Goal: Task Accomplishment & Management: Manage account settings

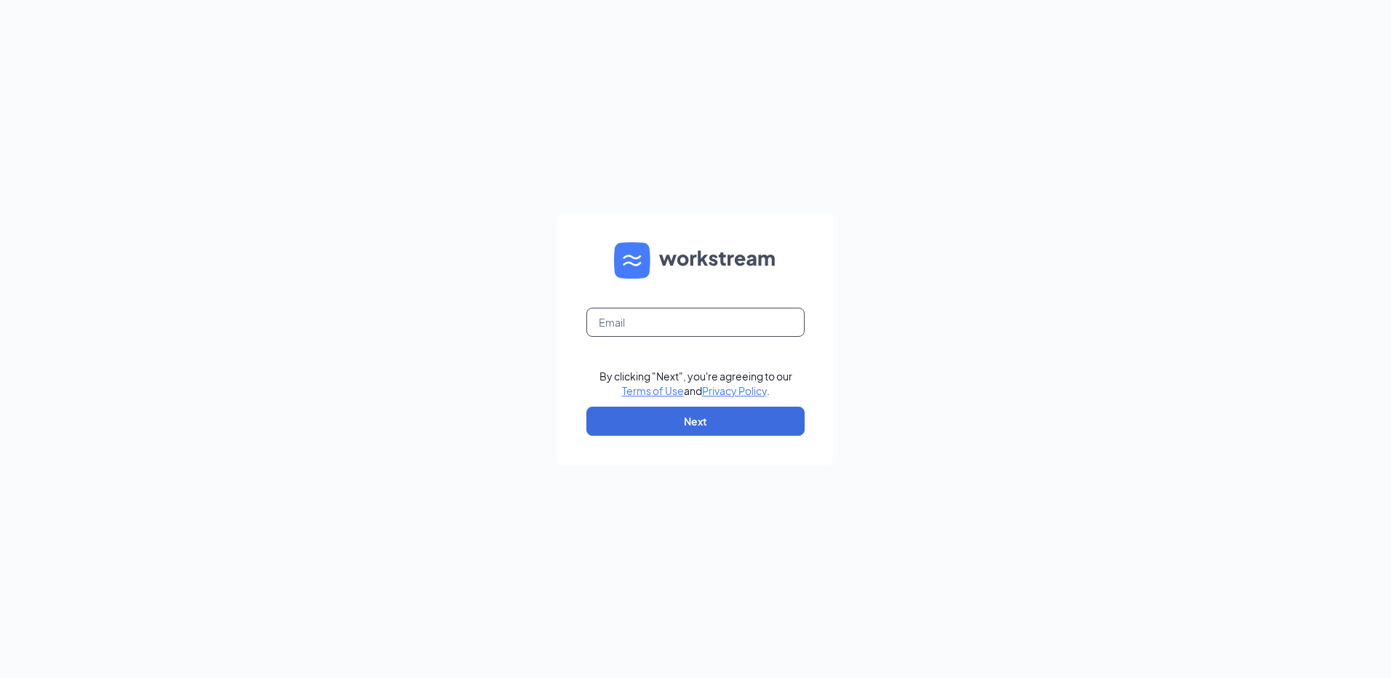
click at [606, 320] on input "text" at bounding box center [695, 322] width 218 height 29
type input "p"
type input "dpastoor@russrestaurants.com"
click at [695, 431] on button "Next" at bounding box center [695, 421] width 218 height 29
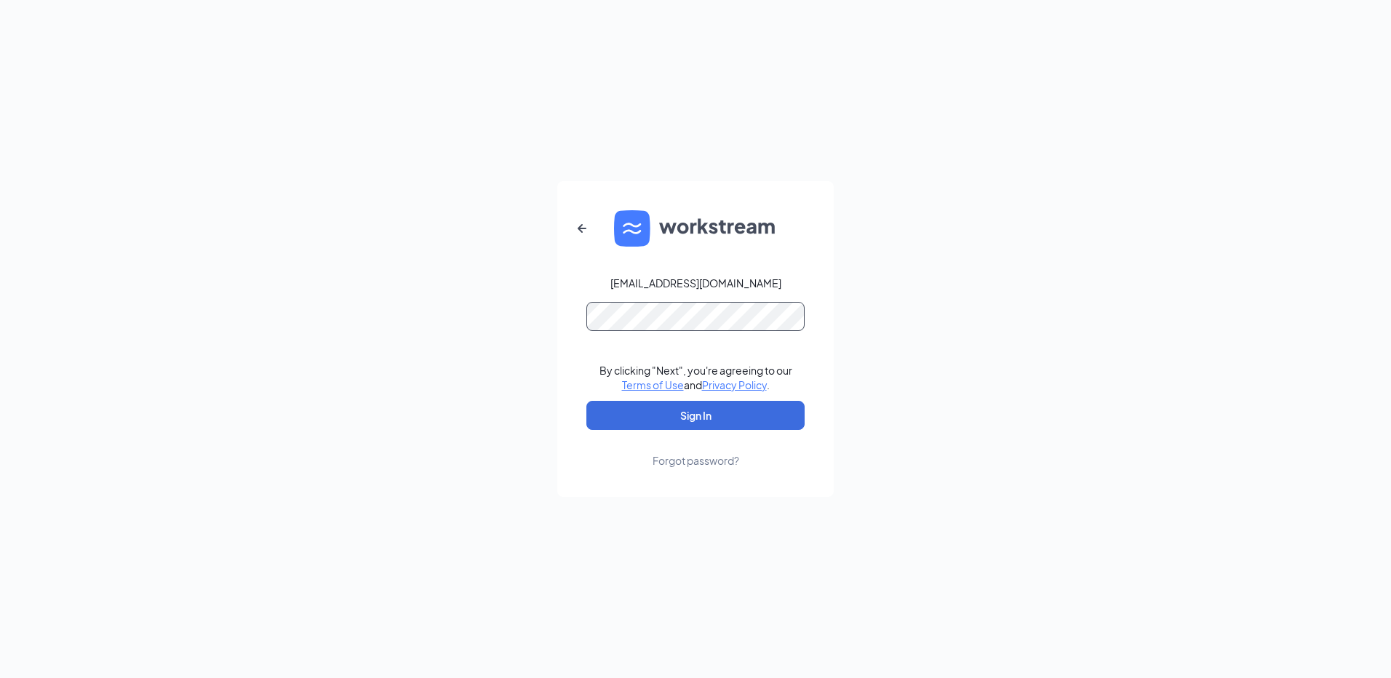
click at [586, 401] on button "Sign In" at bounding box center [695, 415] width 218 height 29
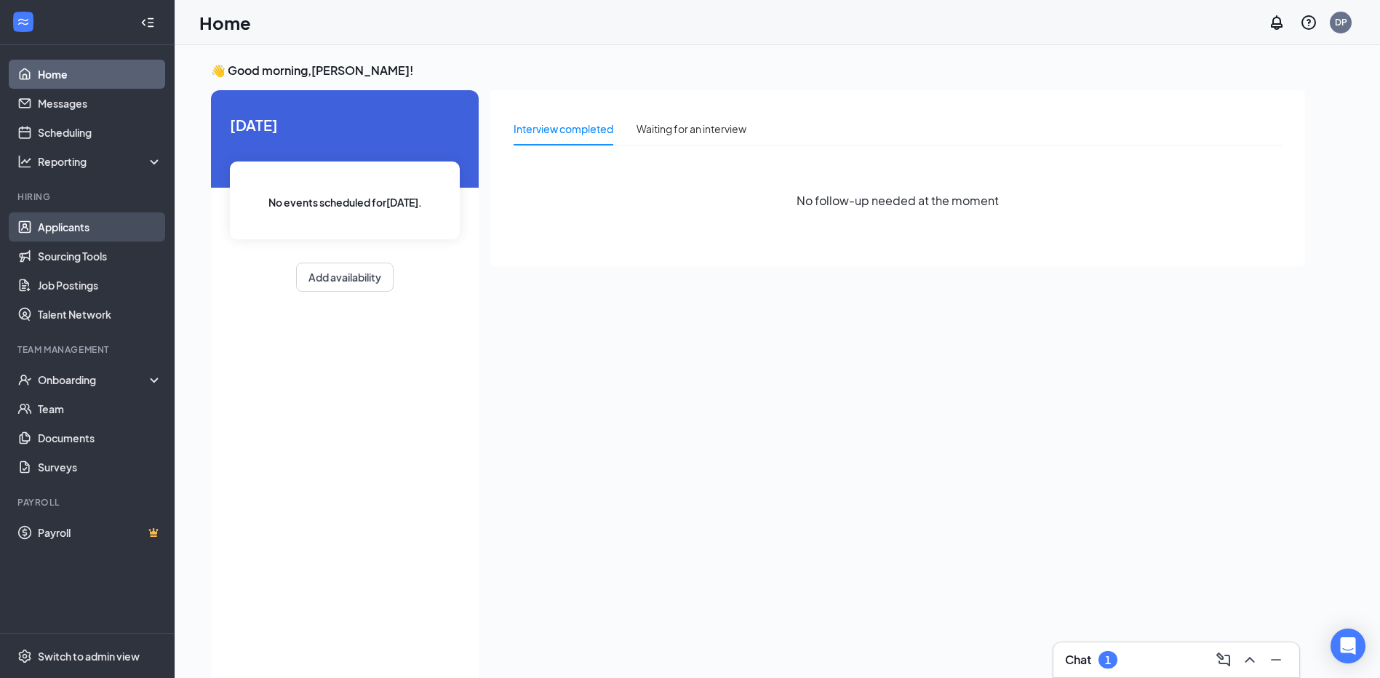
click at [87, 228] on link "Applicants" at bounding box center [100, 226] width 124 height 29
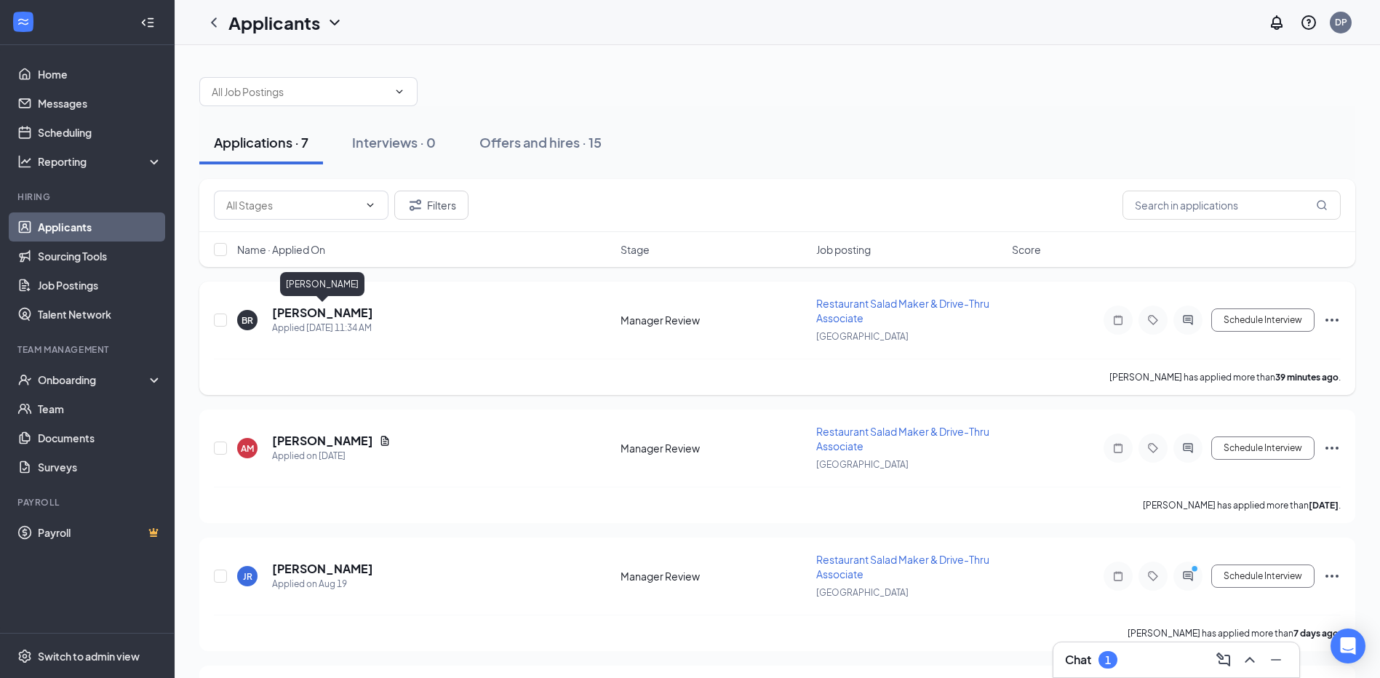
click at [336, 316] on h5 "[PERSON_NAME]" at bounding box center [322, 313] width 101 height 16
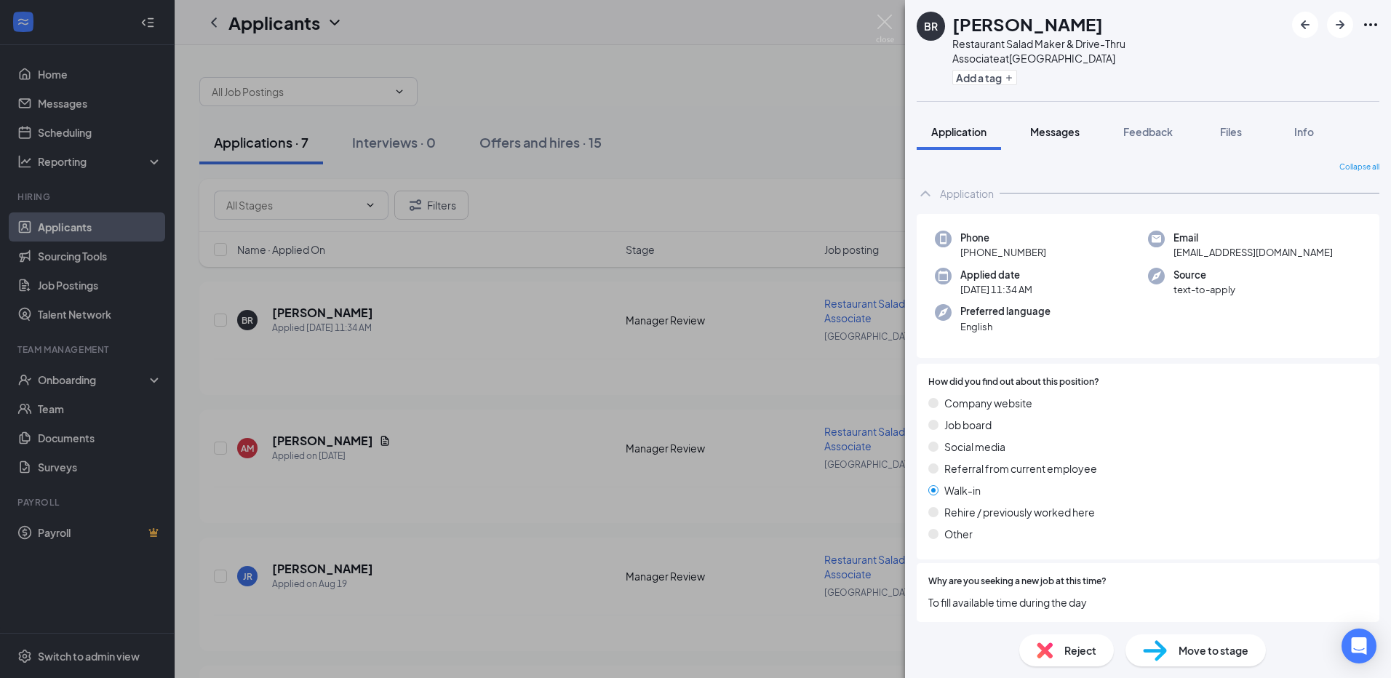
click at [1077, 125] on span "Messages" at bounding box center [1054, 131] width 49 height 13
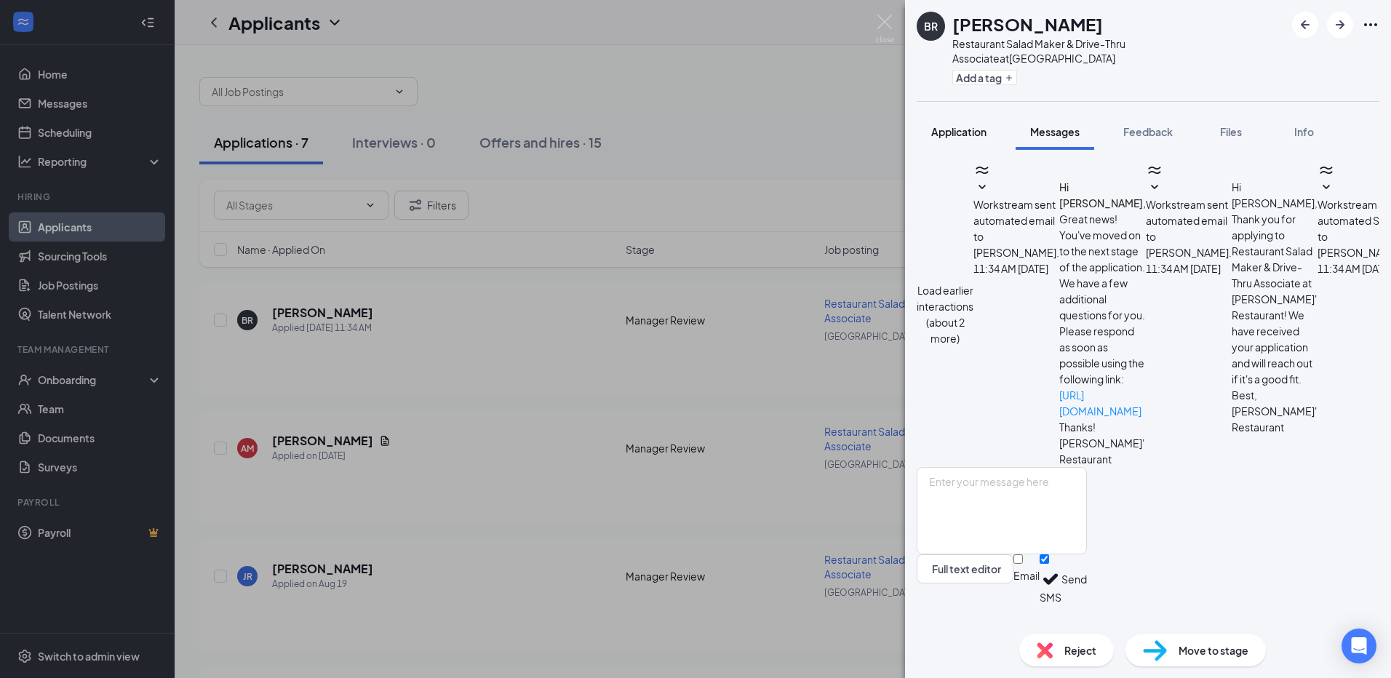
click at [967, 125] on span "Application" at bounding box center [958, 131] width 55 height 13
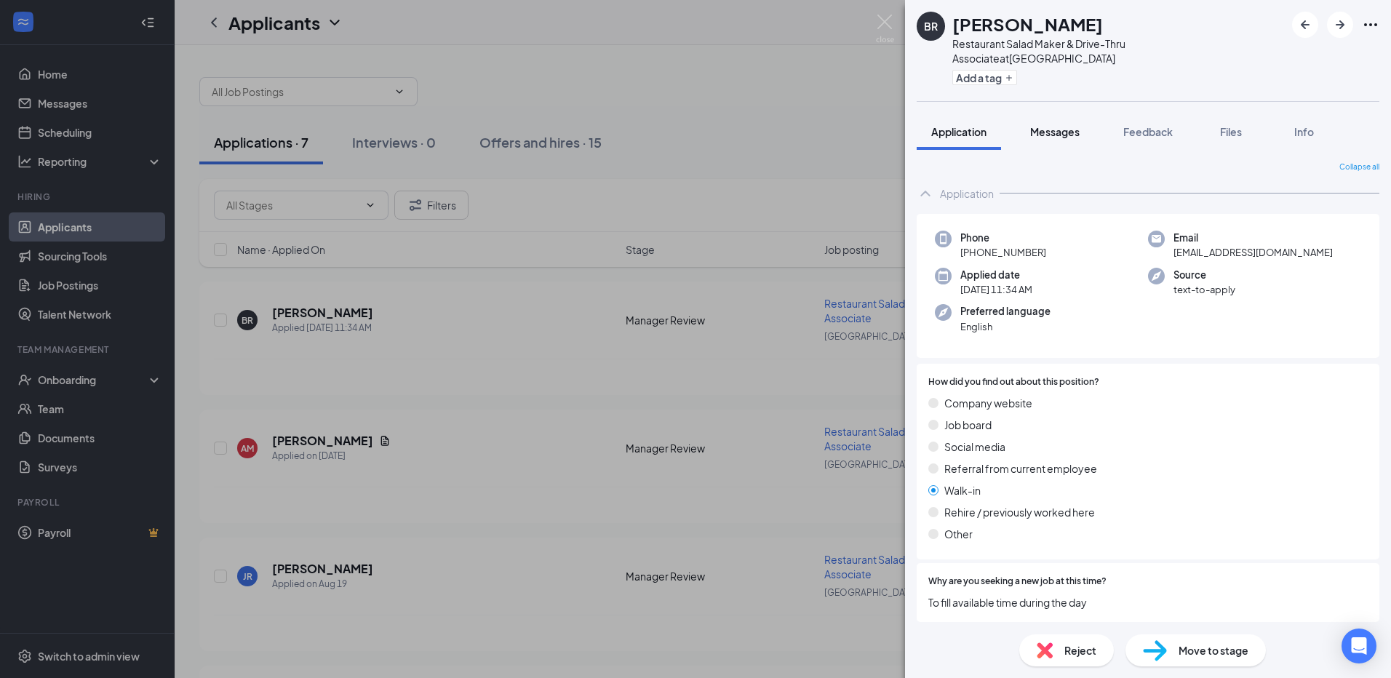
click at [1059, 125] on span "Messages" at bounding box center [1054, 131] width 49 height 13
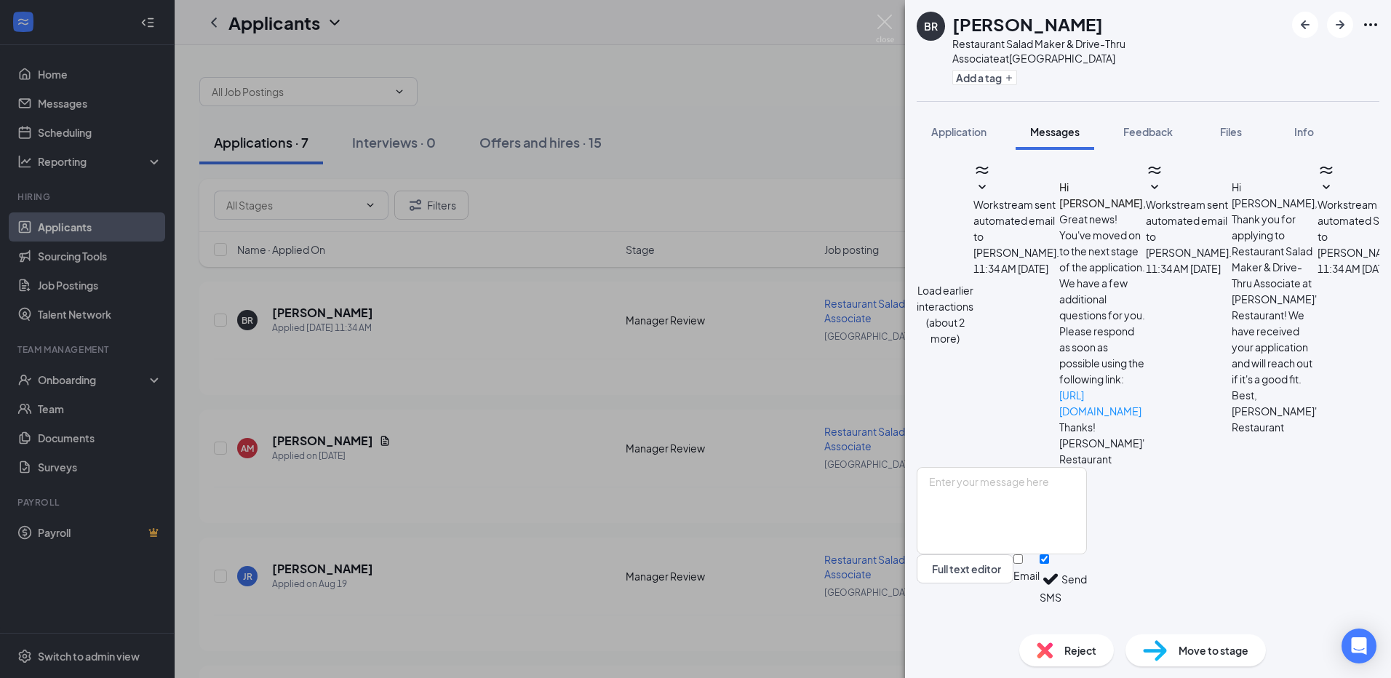
scroll to position [215, 0]
click at [937, 125] on span "Application" at bounding box center [958, 131] width 55 height 13
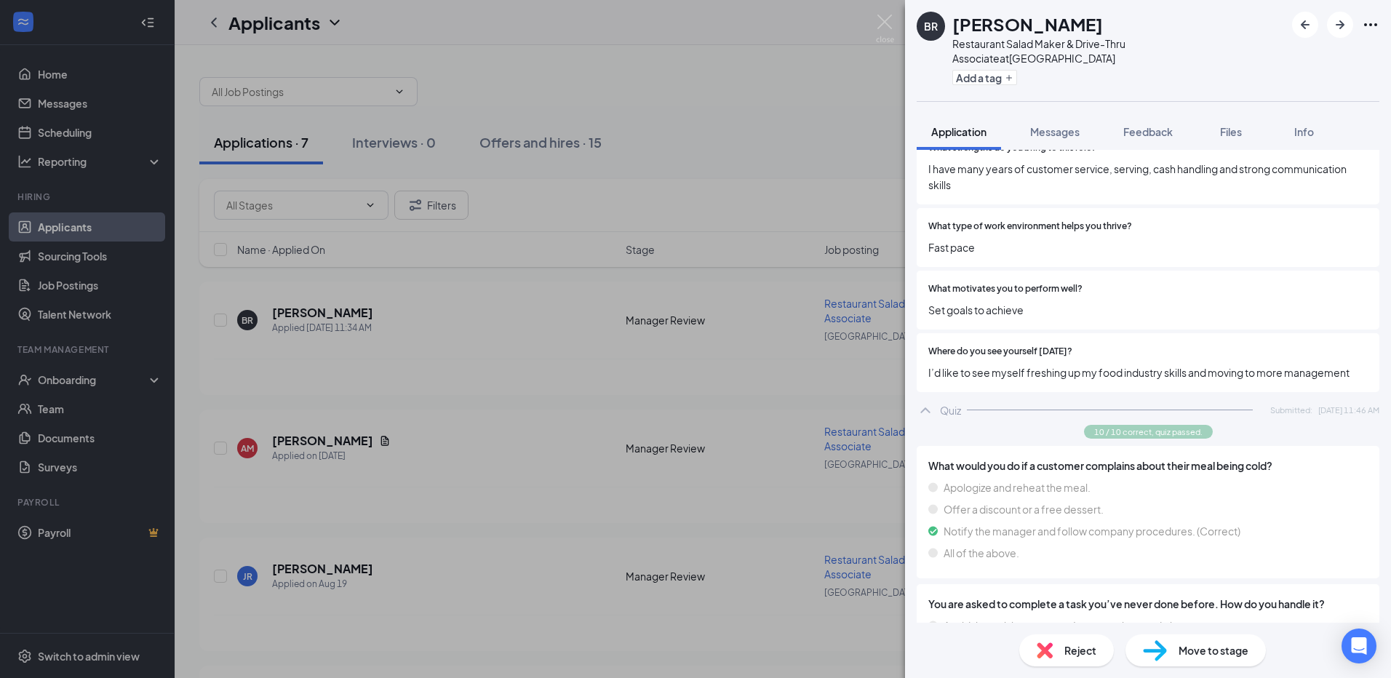
scroll to position [2733, 0]
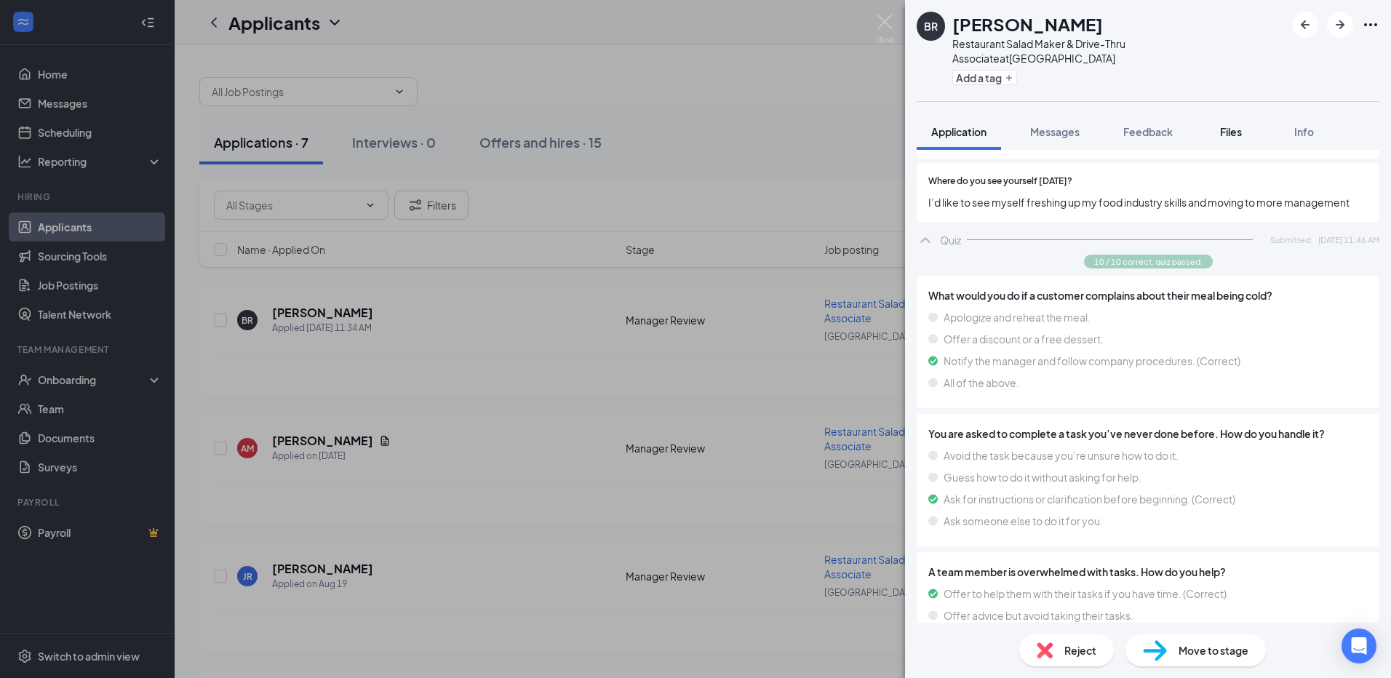
click at [1248, 120] on button "Files" at bounding box center [1230, 131] width 58 height 36
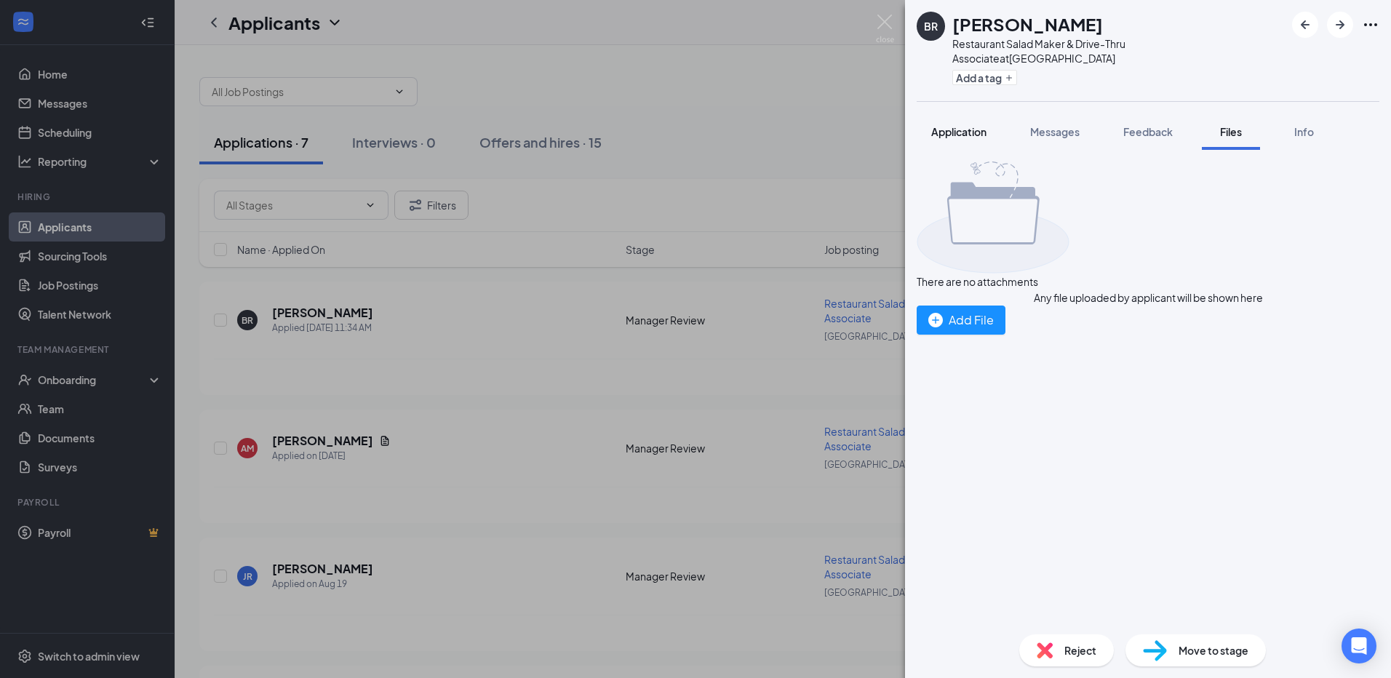
click at [967, 127] on button "Application" at bounding box center [958, 131] width 84 height 36
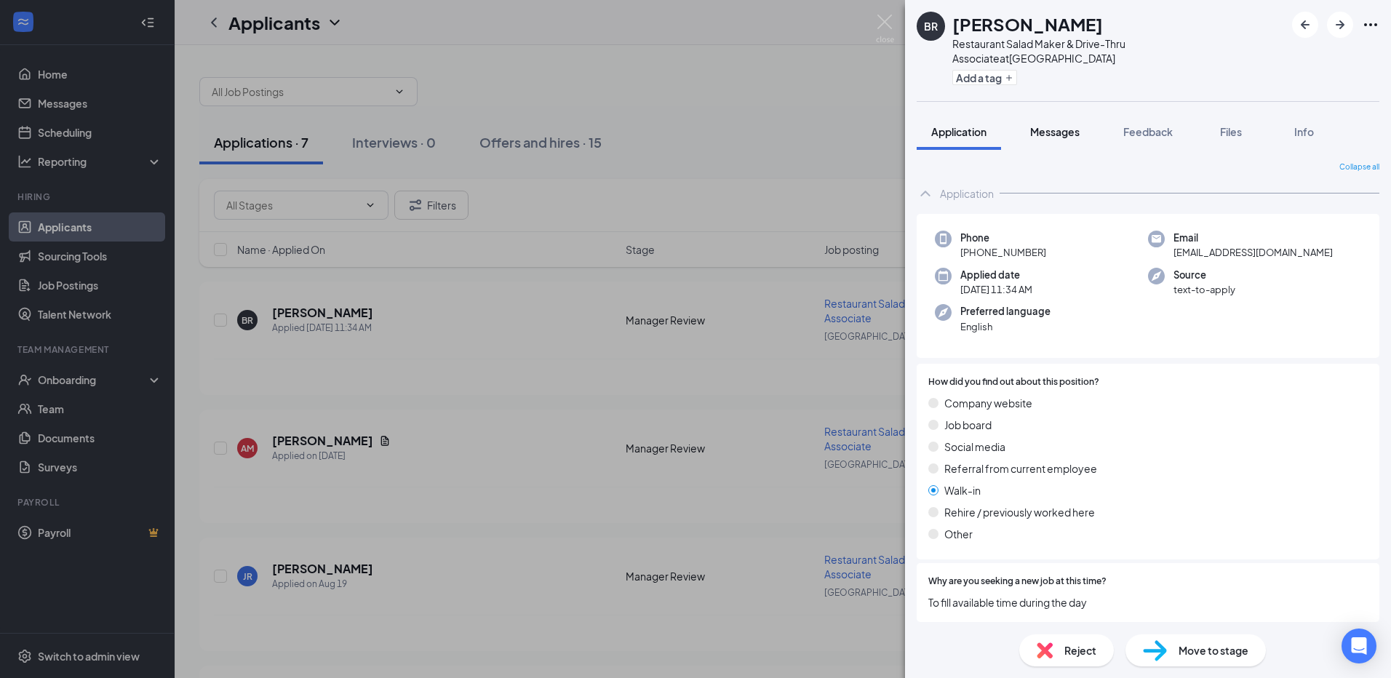
click at [1072, 125] on span "Messages" at bounding box center [1054, 131] width 49 height 13
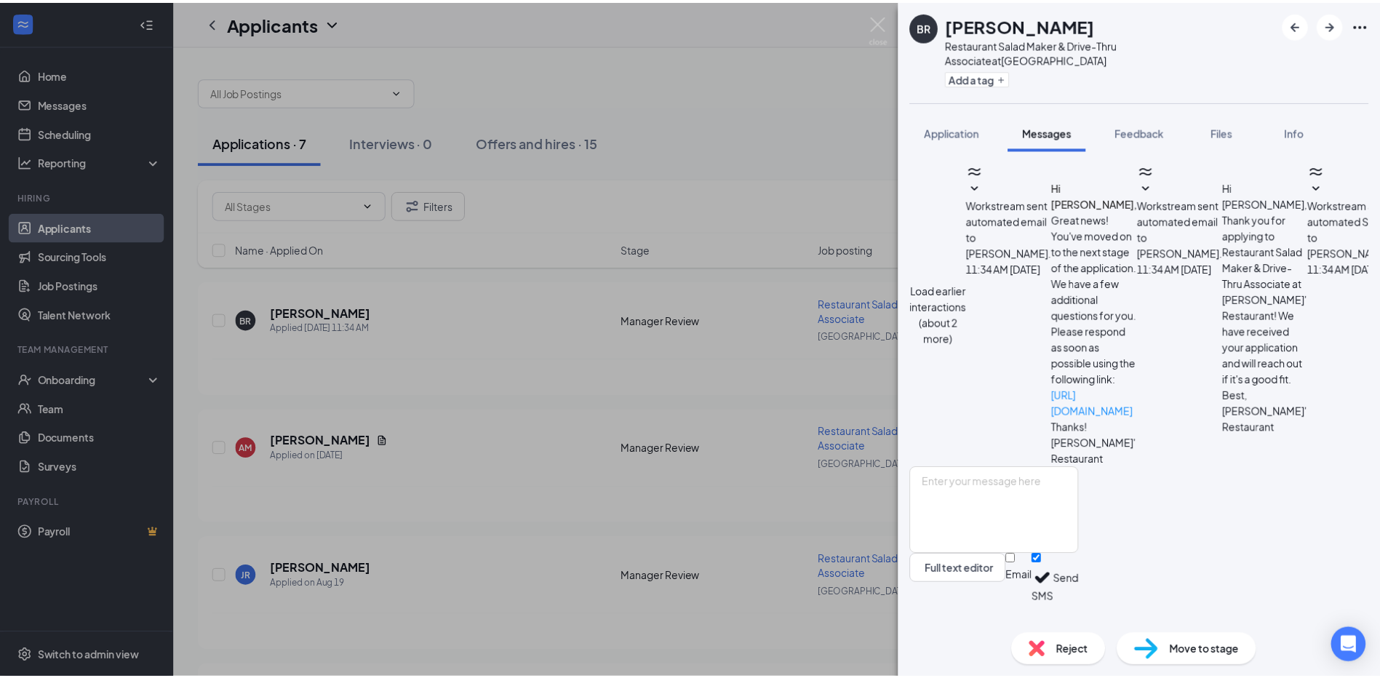
scroll to position [215, 0]
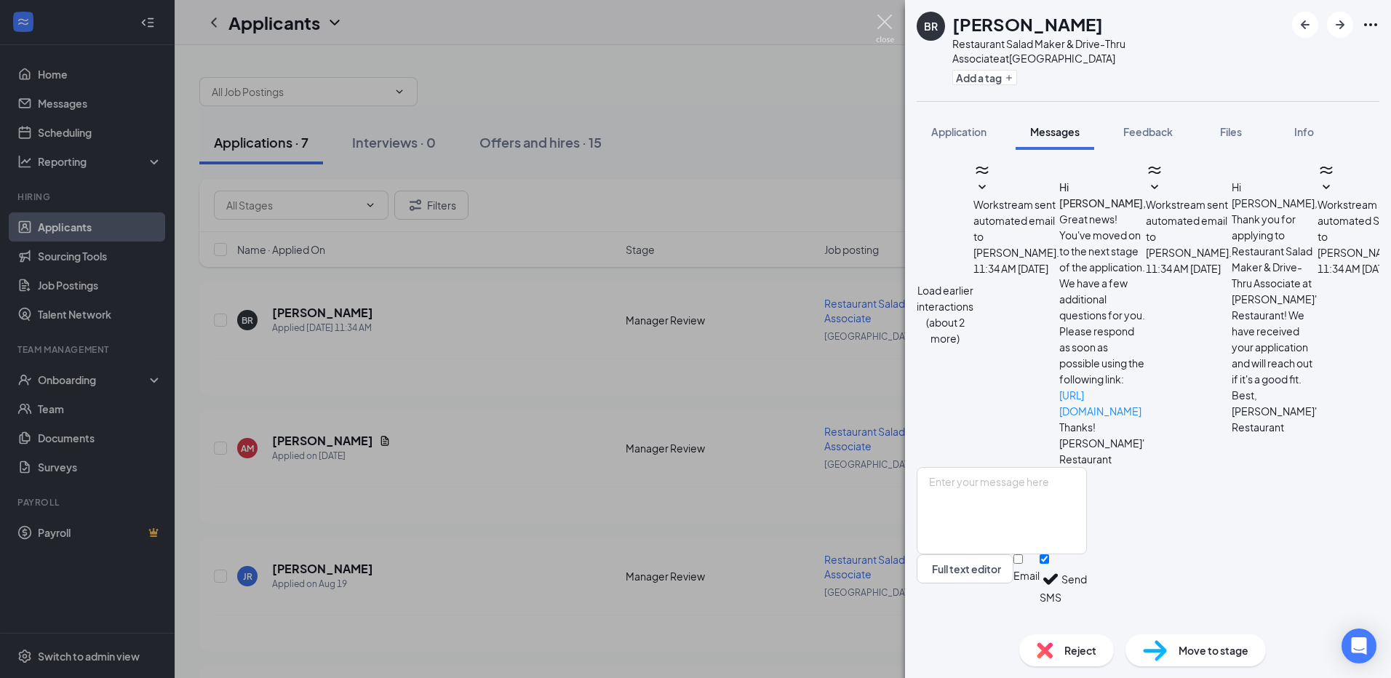
click at [887, 25] on img at bounding box center [885, 29] width 18 height 28
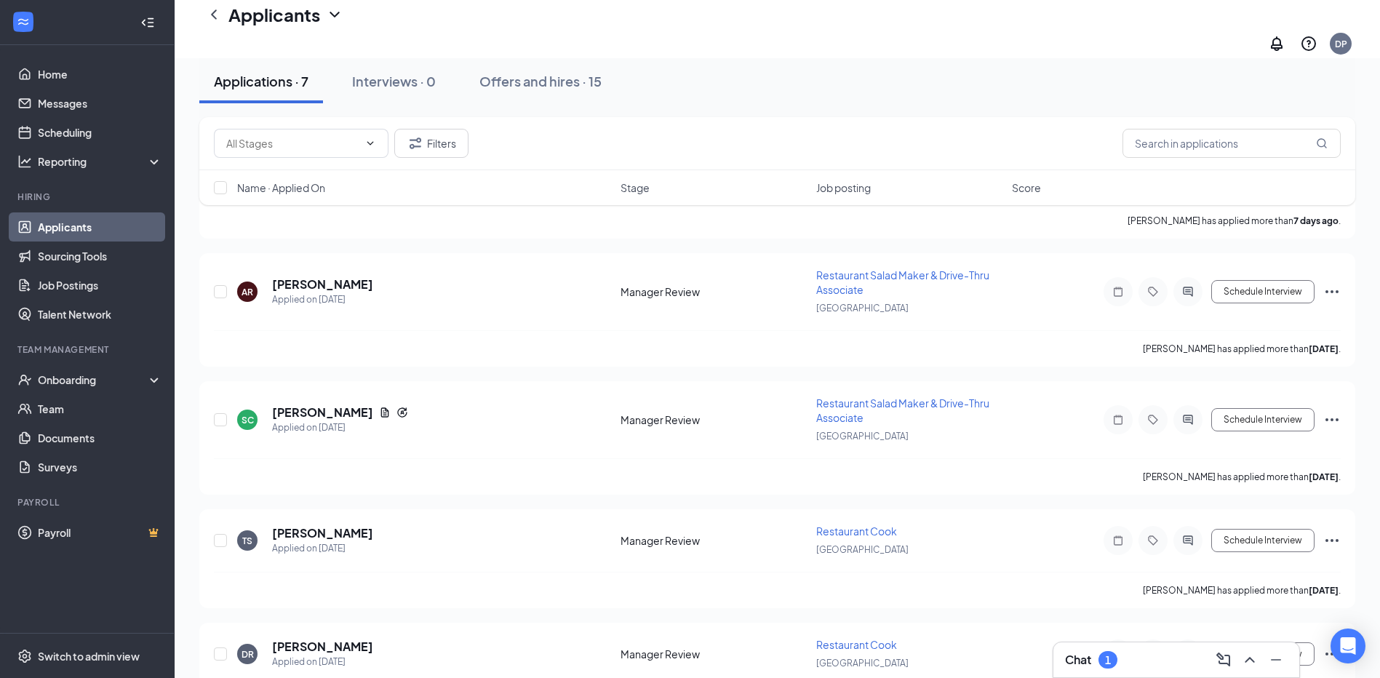
scroll to position [446, 0]
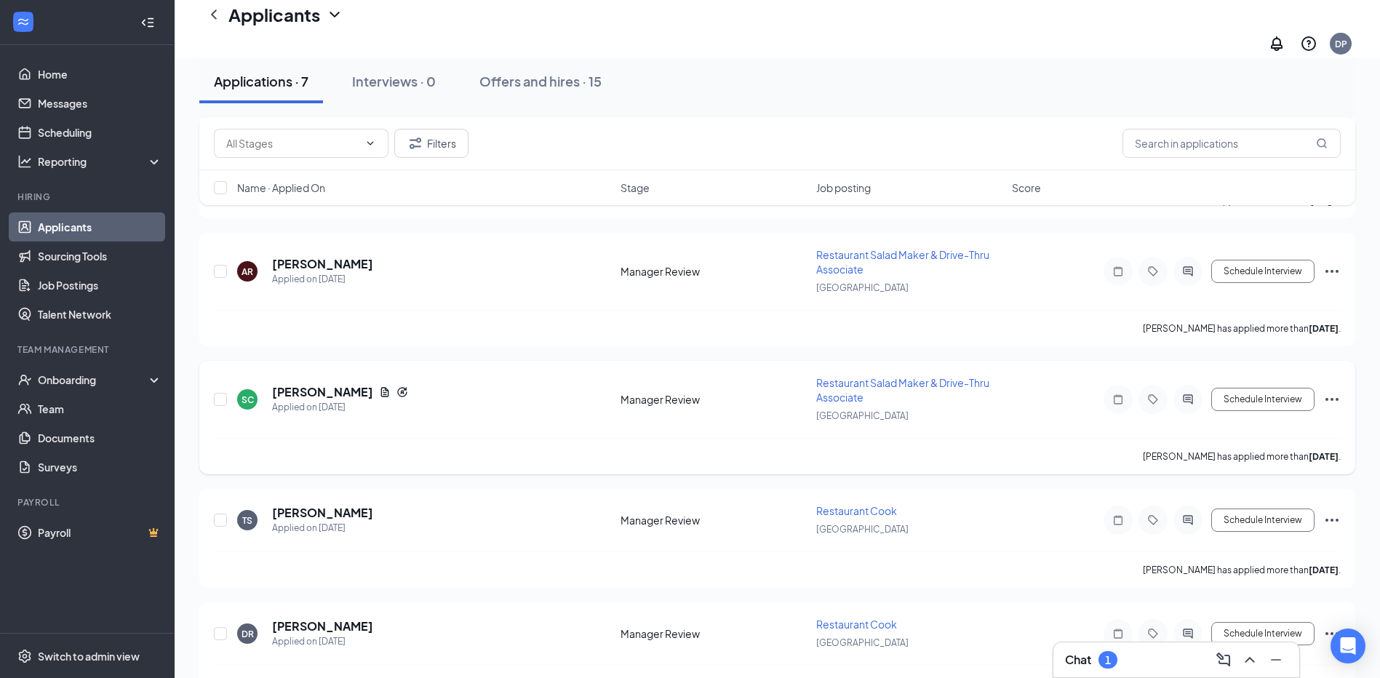
click at [1337, 391] on icon "Ellipses" at bounding box center [1331, 399] width 17 height 17
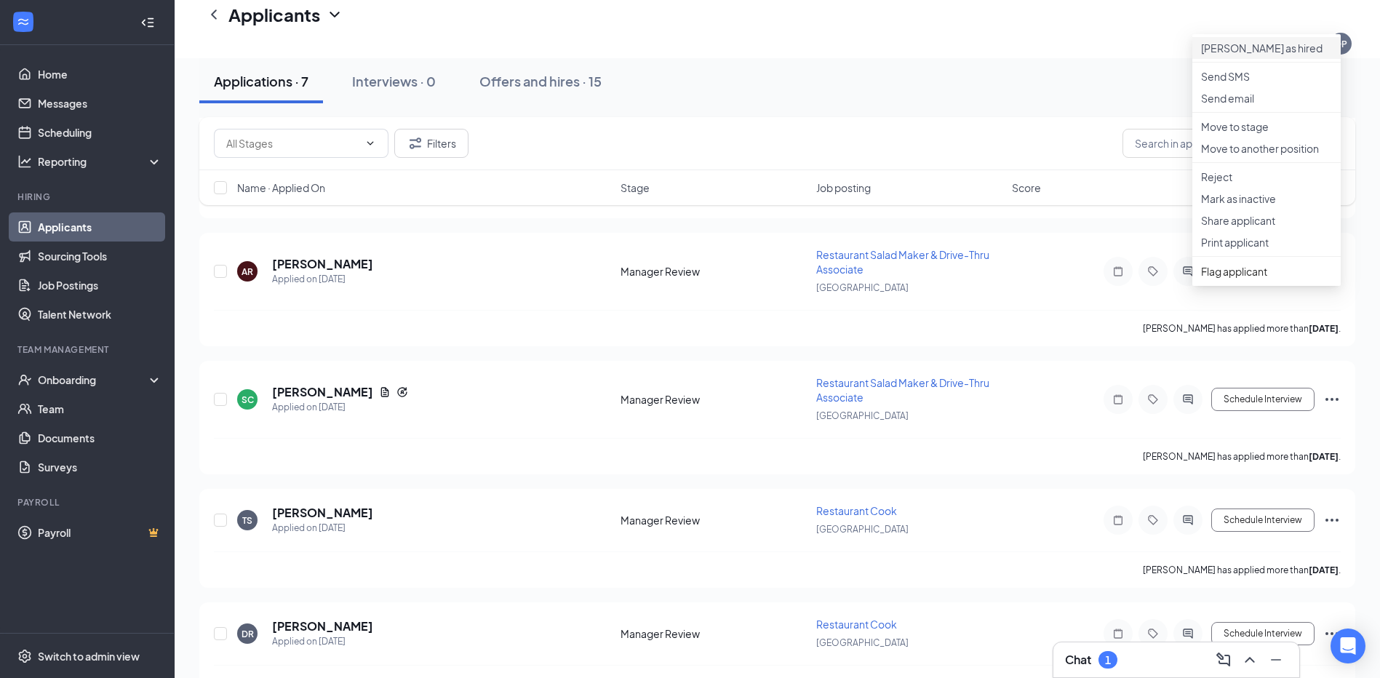
click at [1231, 41] on p "[PERSON_NAME] as hired" at bounding box center [1266, 48] width 131 height 15
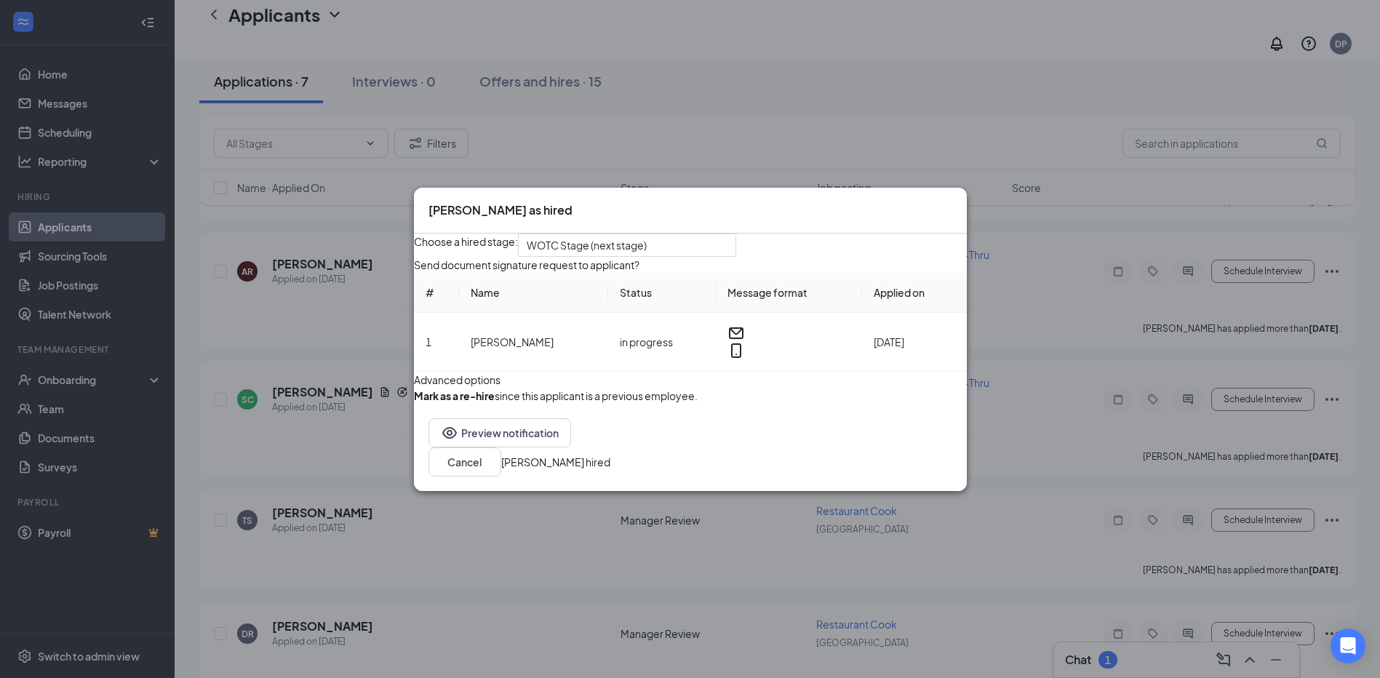
click at [610, 470] on button "[PERSON_NAME] hired" at bounding box center [555, 462] width 109 height 16
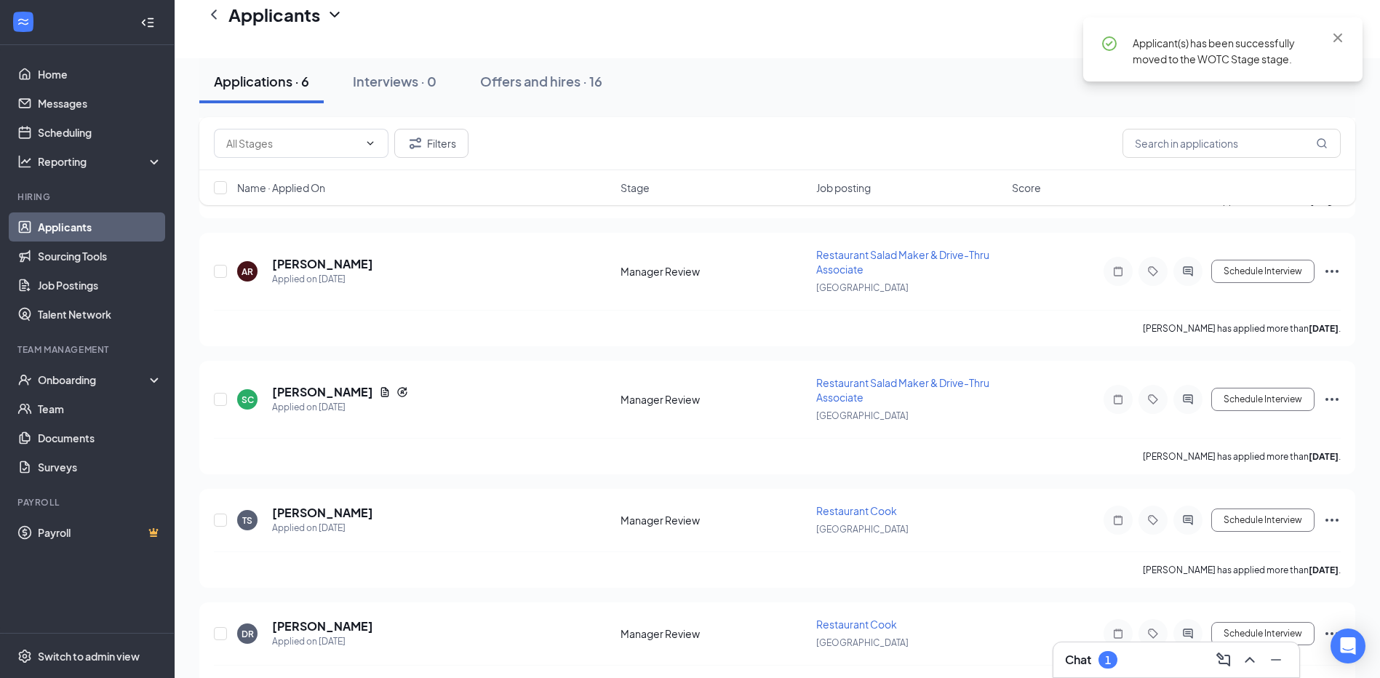
scroll to position [345, 0]
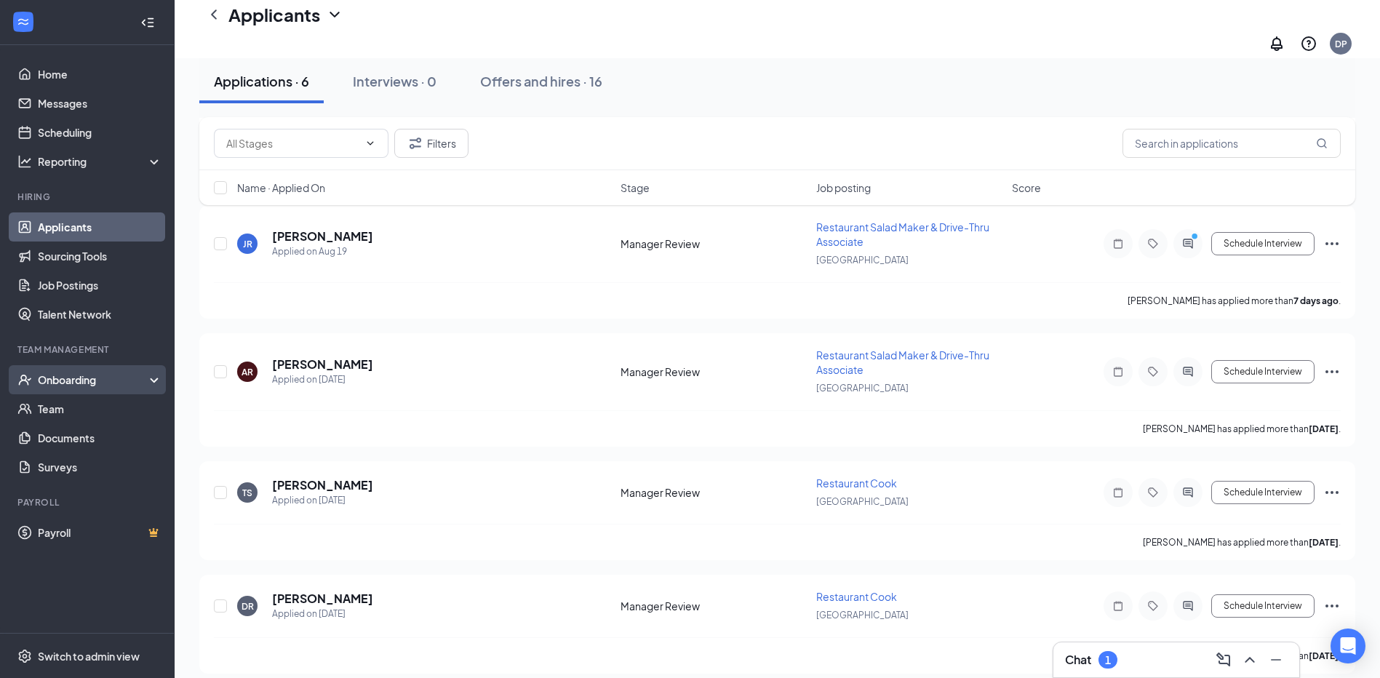
click at [68, 373] on div "Onboarding" at bounding box center [94, 379] width 112 height 15
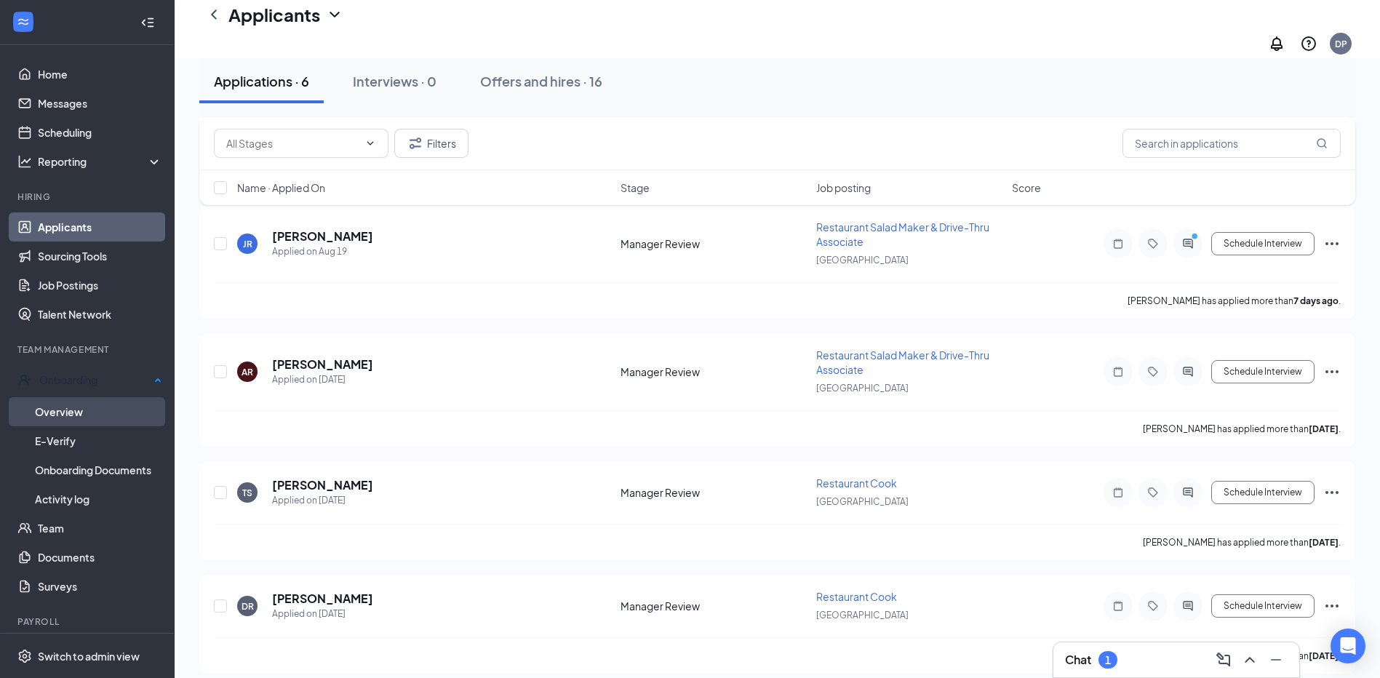
click at [68, 407] on link "Overview" at bounding box center [98, 411] width 127 height 29
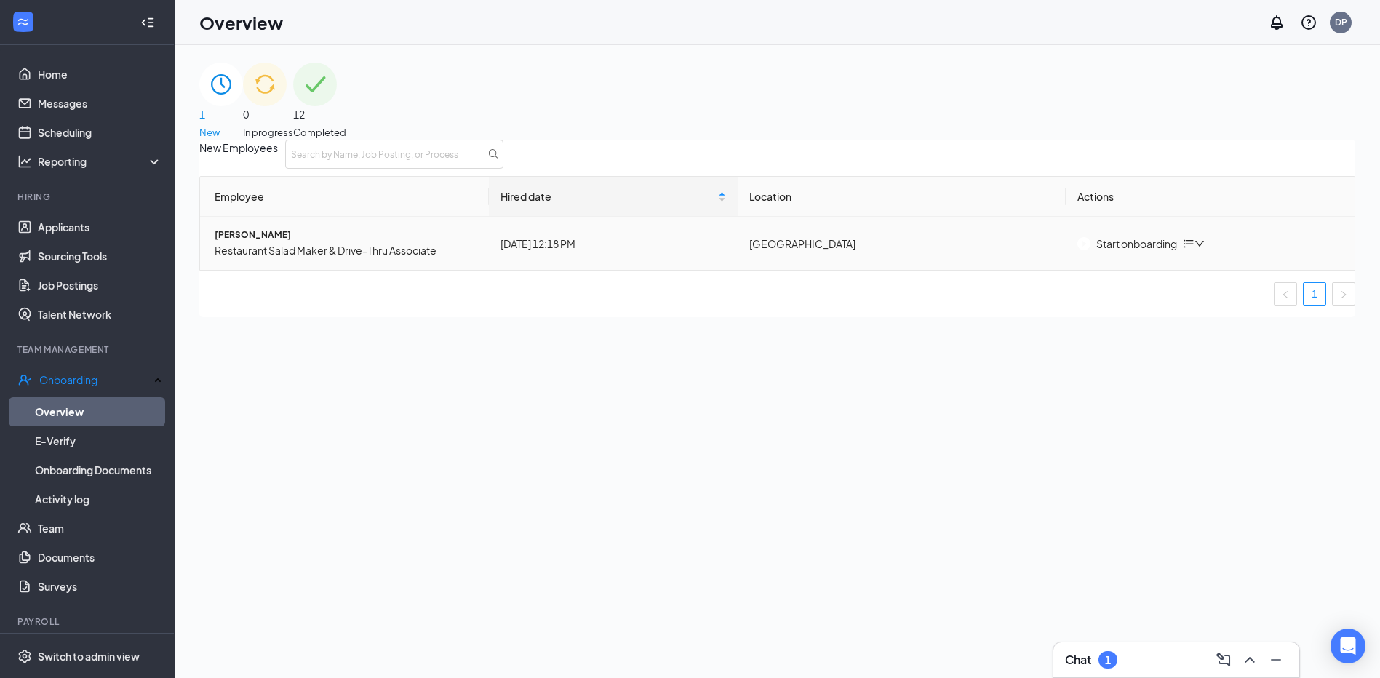
click at [1159, 252] on div "Start onboarding" at bounding box center [1127, 244] width 100 height 16
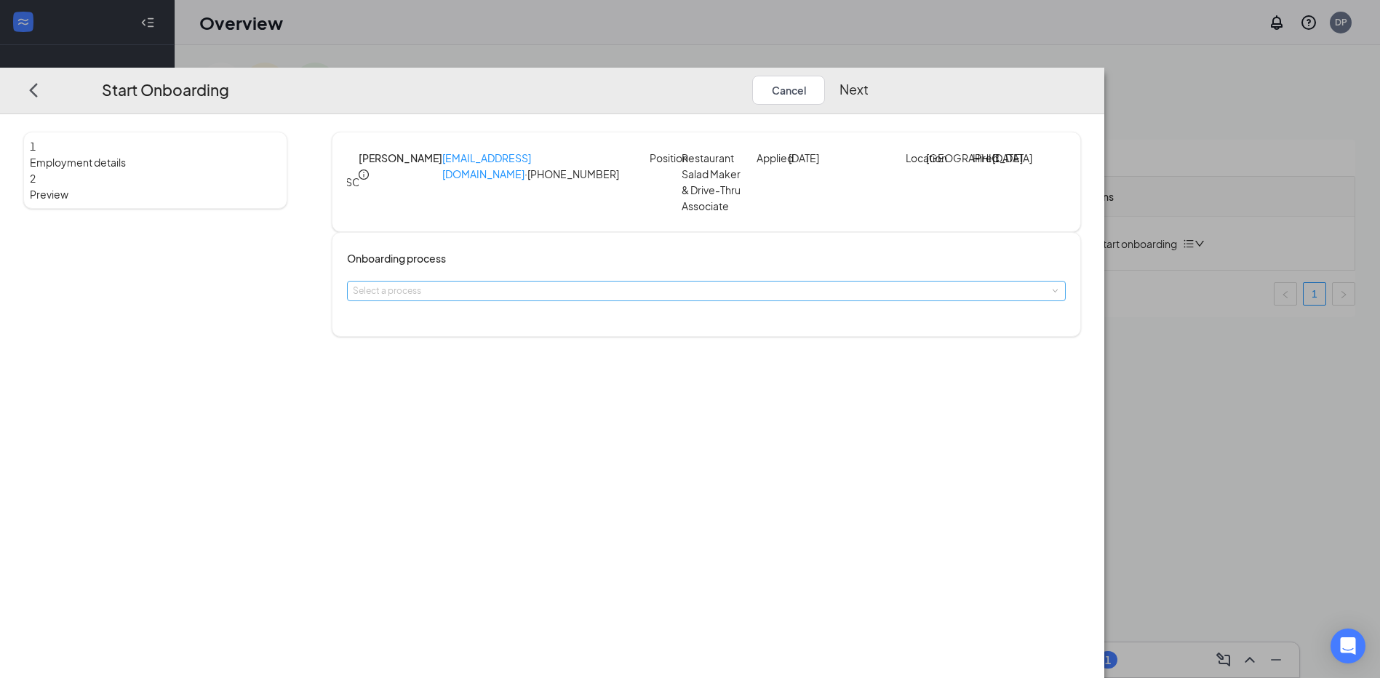
click at [639, 298] on div "Select a process" at bounding box center [703, 291] width 700 height 15
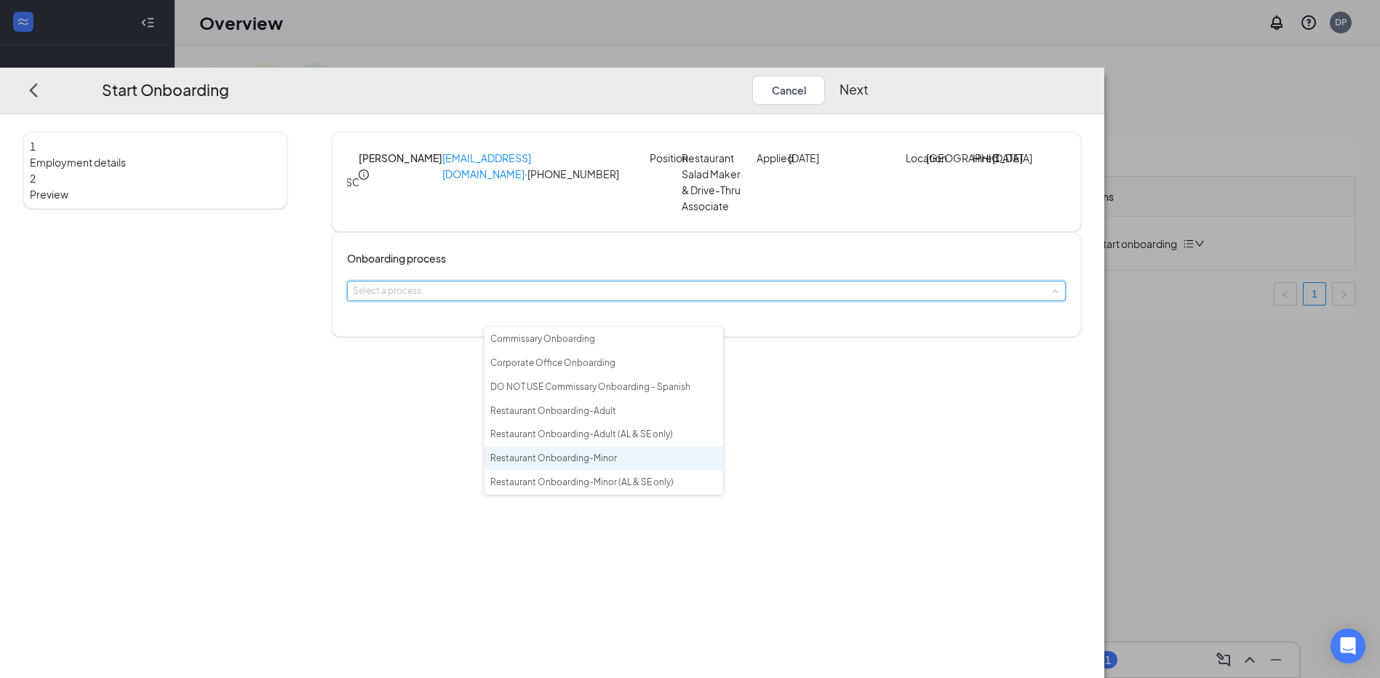
click at [604, 463] on span "Restaurant Onboarding-Minor" at bounding box center [553, 457] width 127 height 11
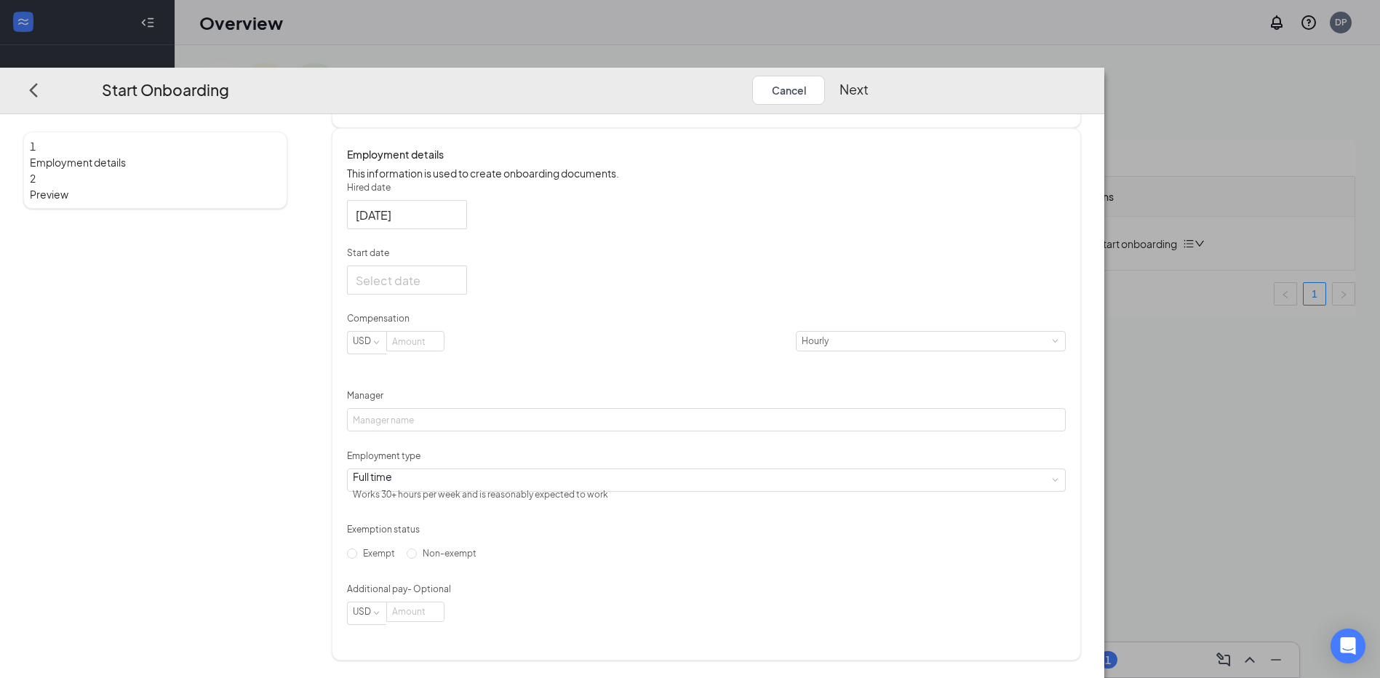
scroll to position [258, 0]
click at [455, 278] on input "Start date" at bounding box center [406, 280] width 100 height 18
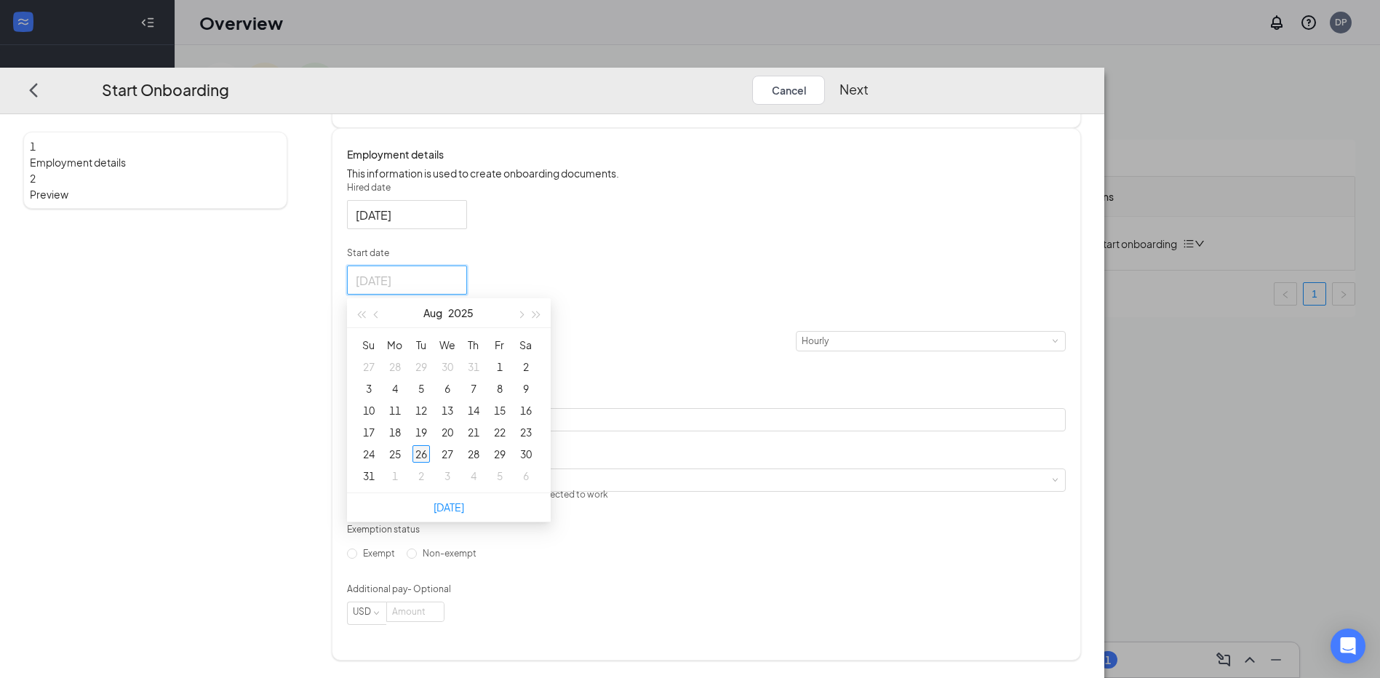
type input "[DATE]"
click at [430, 447] on div "26" at bounding box center [420, 453] width 17 height 17
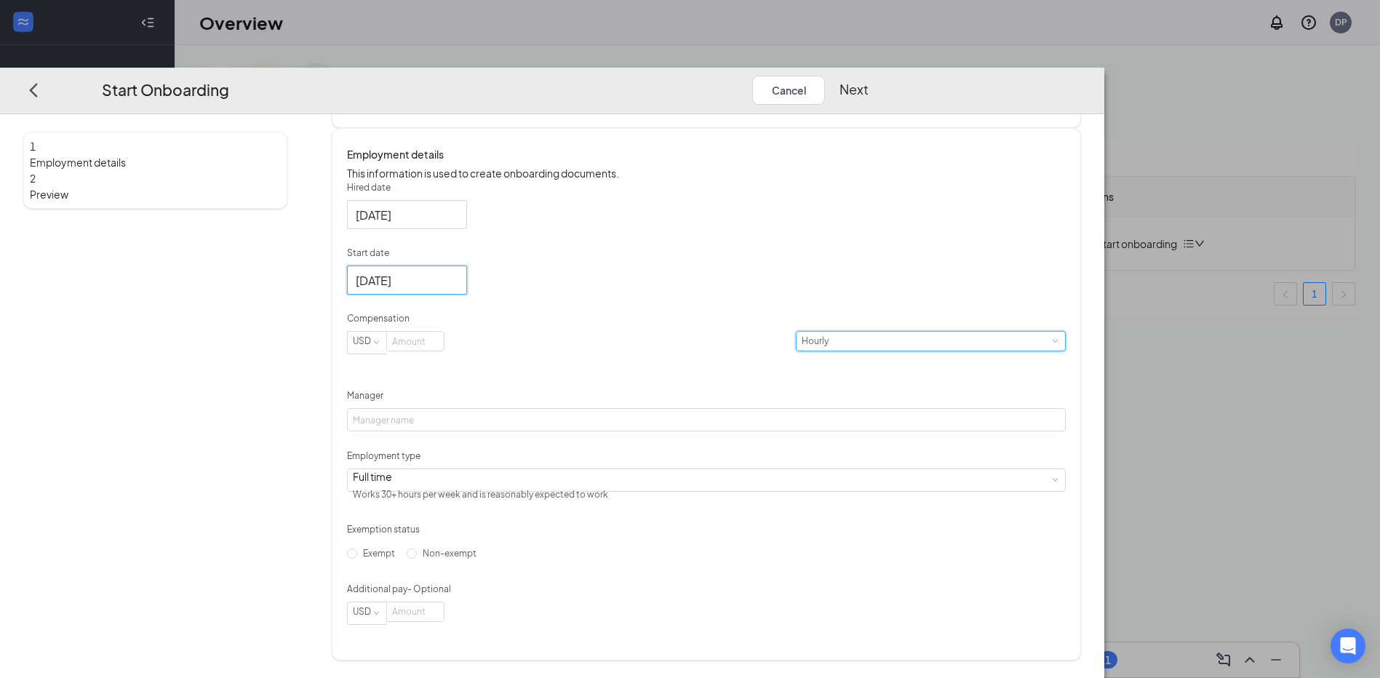
click at [801, 339] on div "Hourly" at bounding box center [929, 341] width 257 height 19
click at [663, 373] on li "Hourly" at bounding box center [672, 371] width 89 height 24
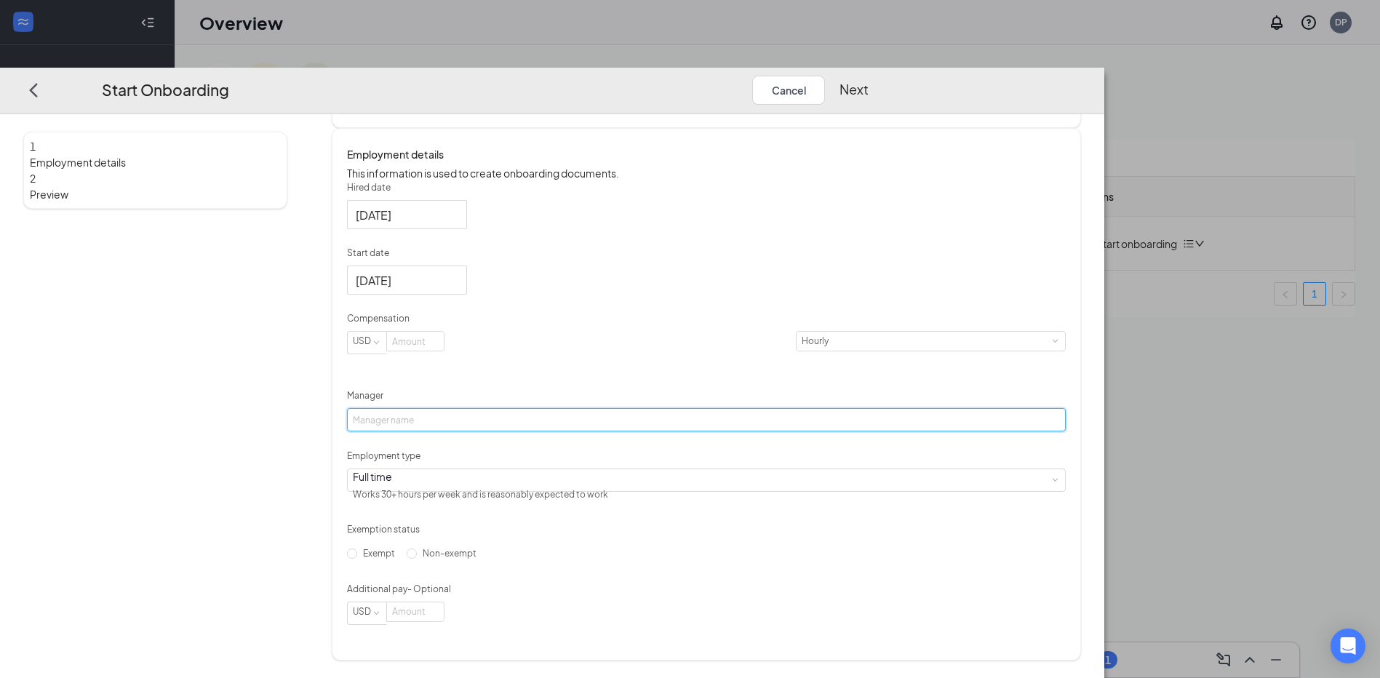
click at [563, 412] on input "Manager" at bounding box center [706, 419] width 719 height 23
type input "[PERSON_NAME]"
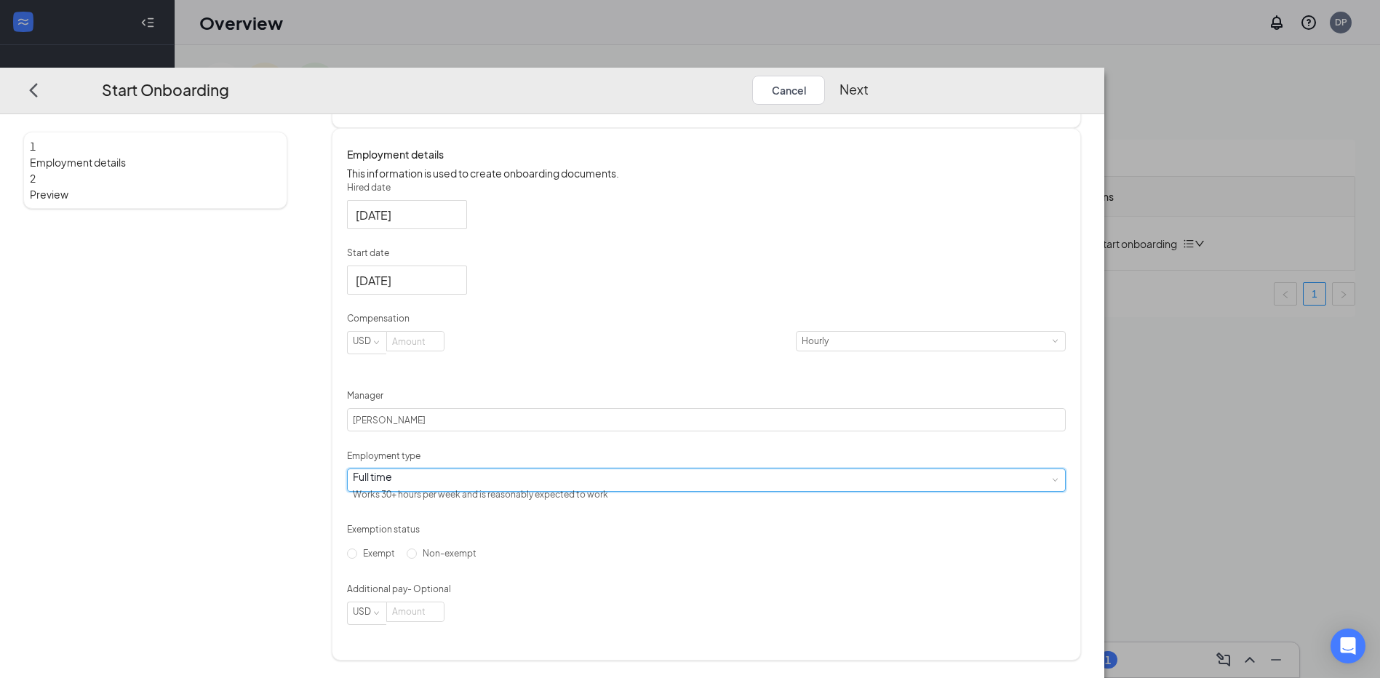
click at [568, 476] on div "Full time Works 30+ hours per week and is reasonably expected to work" at bounding box center [706, 480] width 707 height 22
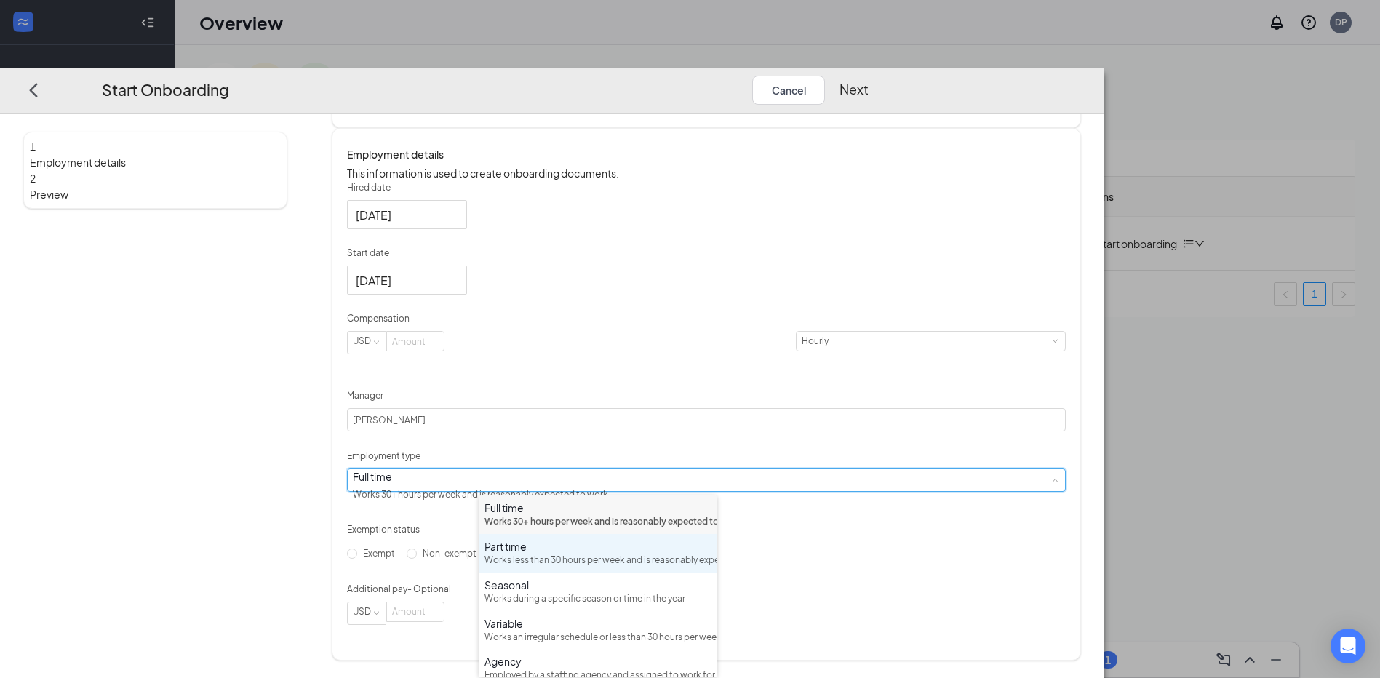
click at [545, 553] on div "Part time" at bounding box center [597, 546] width 227 height 15
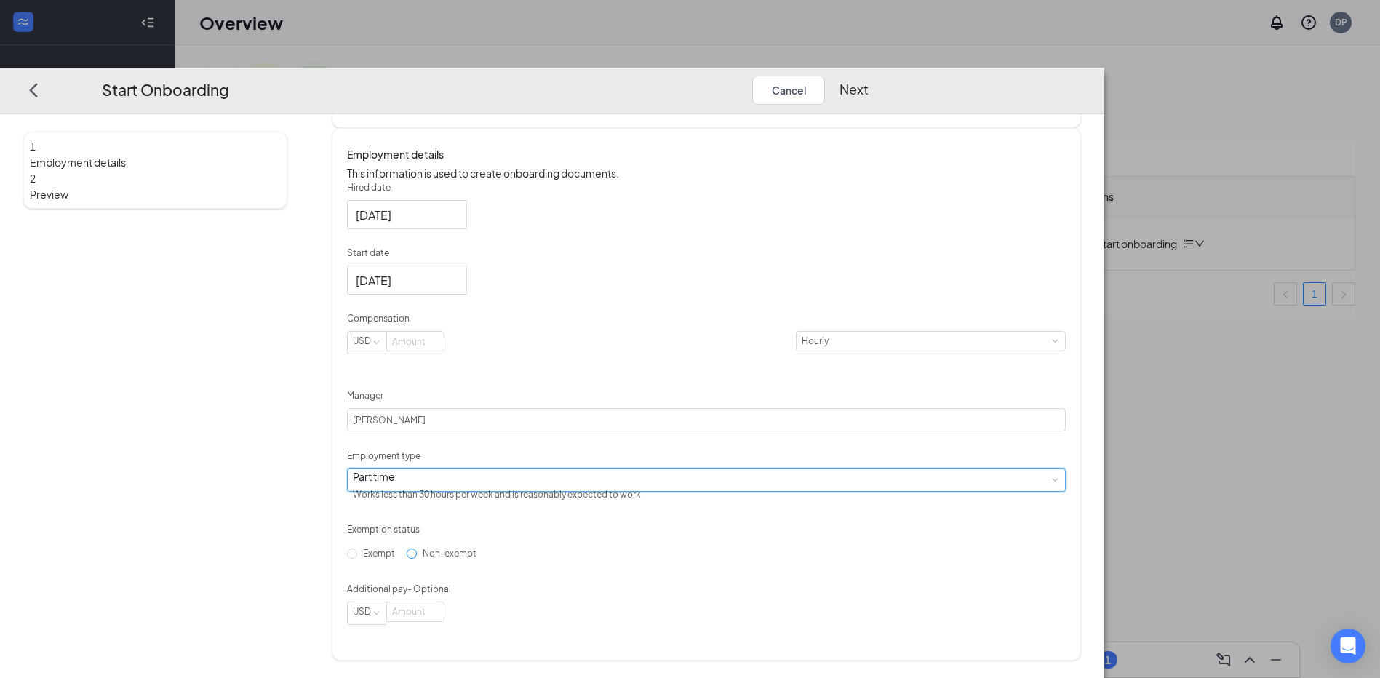
click at [417, 559] on input "Non-exempt" at bounding box center [412, 553] width 10 height 10
radio input "true"
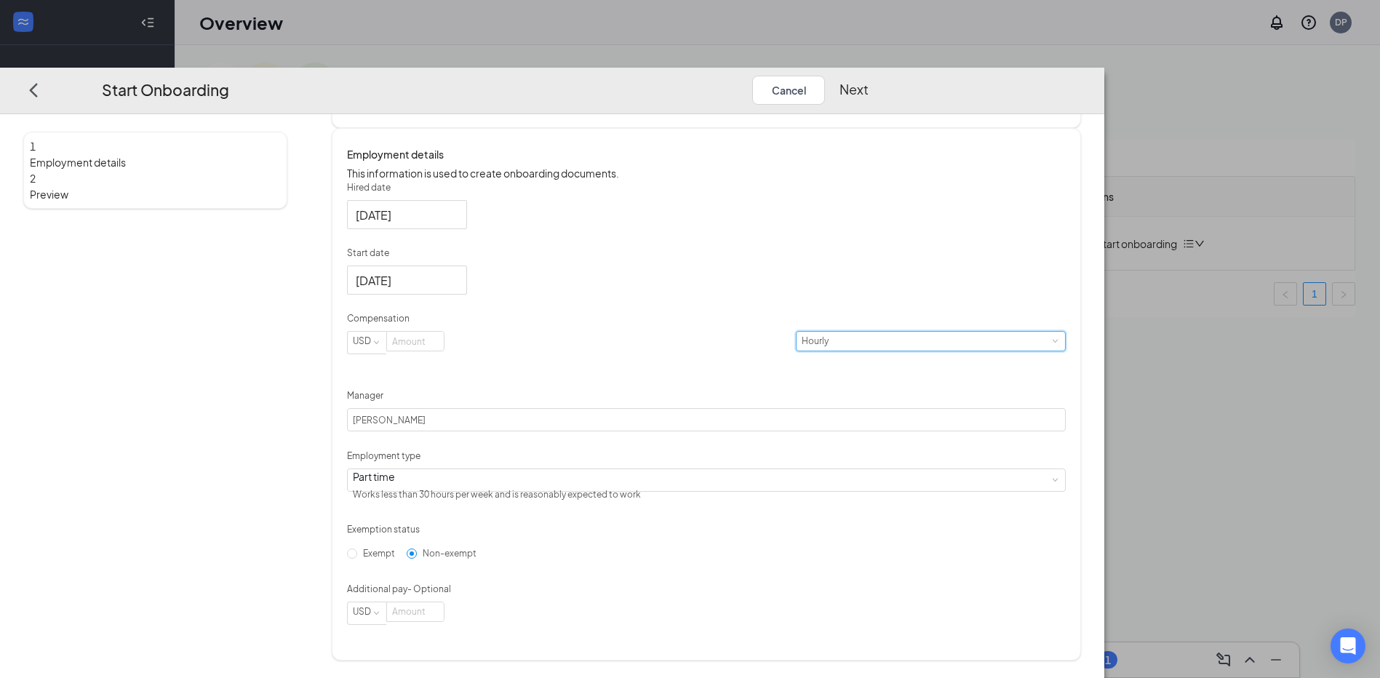
click at [801, 340] on div "Hourly" at bounding box center [819, 341] width 37 height 19
click at [444, 339] on input at bounding box center [415, 341] width 57 height 19
type input "14"
click at [868, 76] on button "Next" at bounding box center [853, 90] width 29 height 29
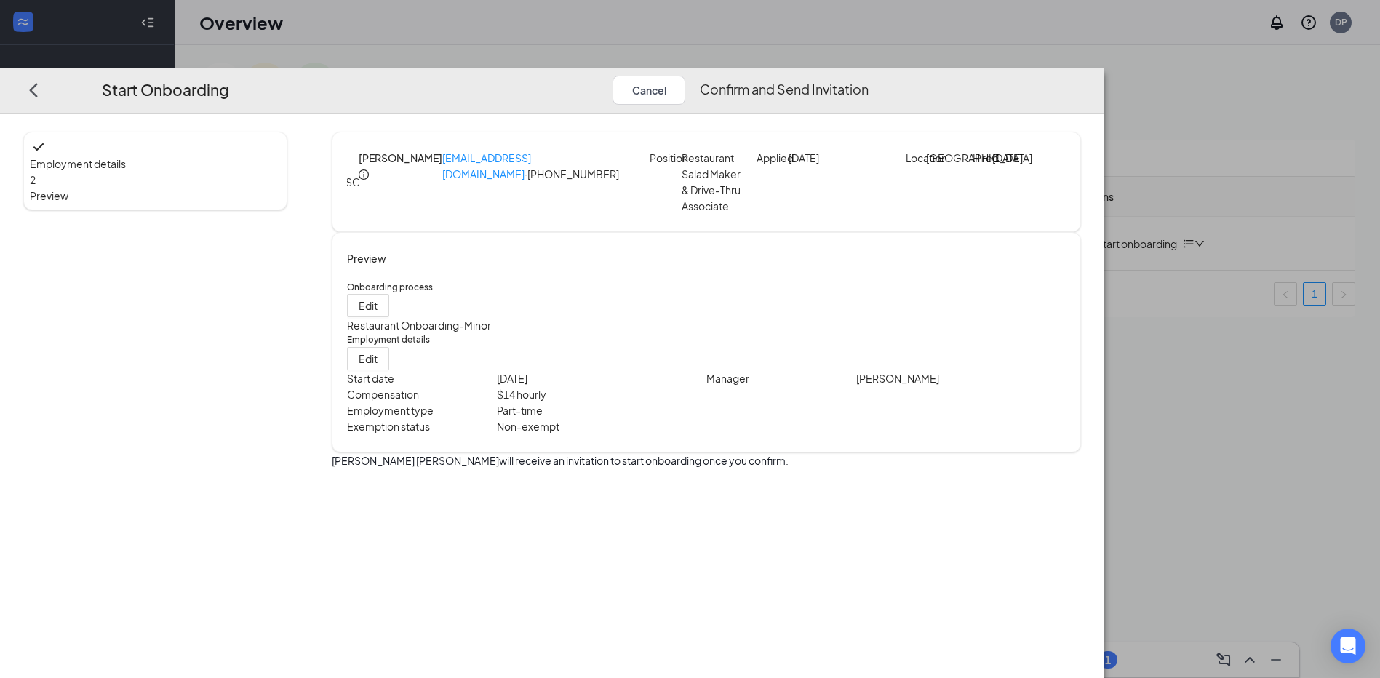
click at [868, 76] on button "Confirm and Send Invitation" at bounding box center [784, 90] width 169 height 29
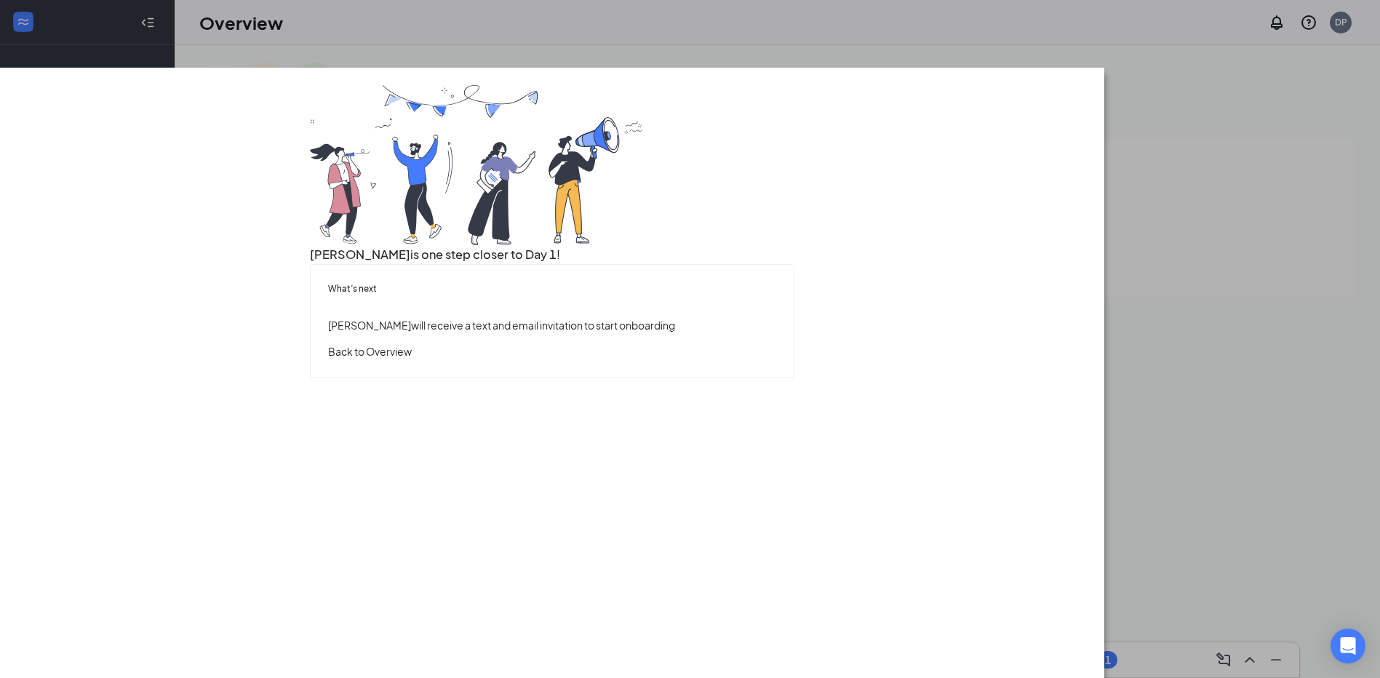
click at [412, 359] on button "Back to Overview" at bounding box center [370, 351] width 84 height 16
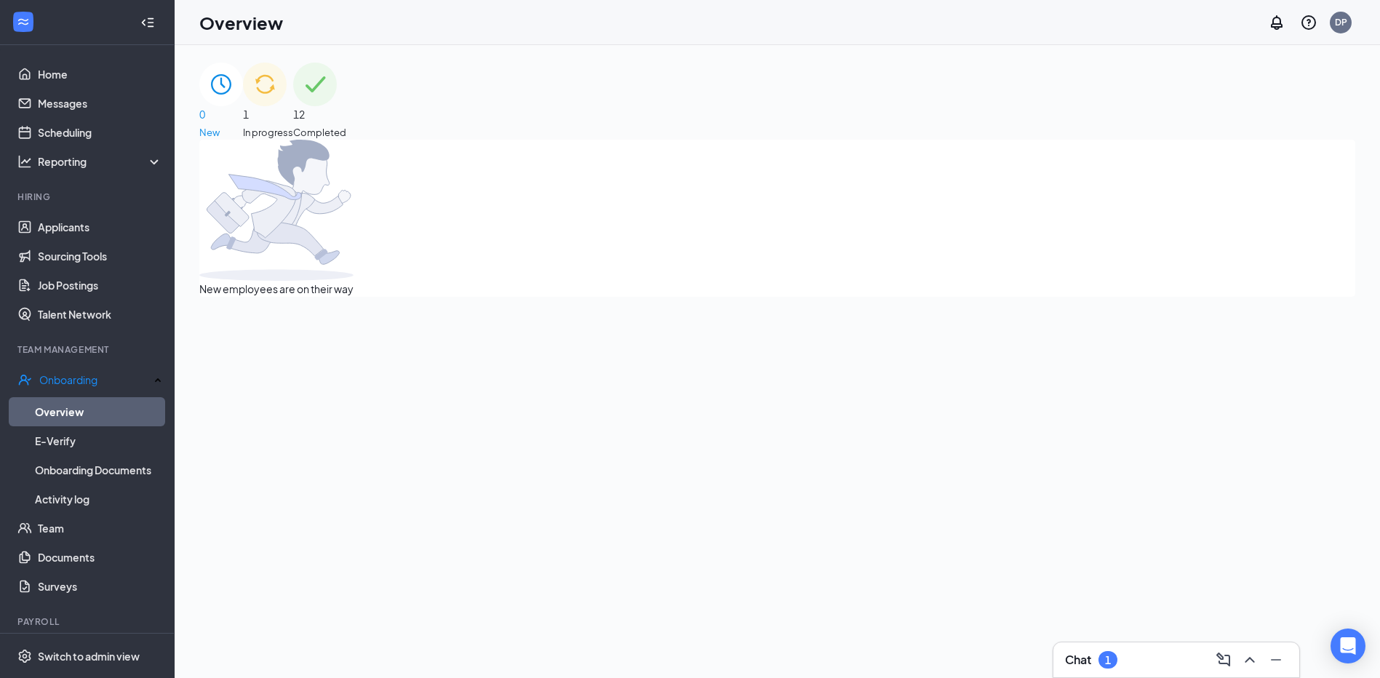
click at [293, 118] on div "1 In progress" at bounding box center [268, 101] width 50 height 77
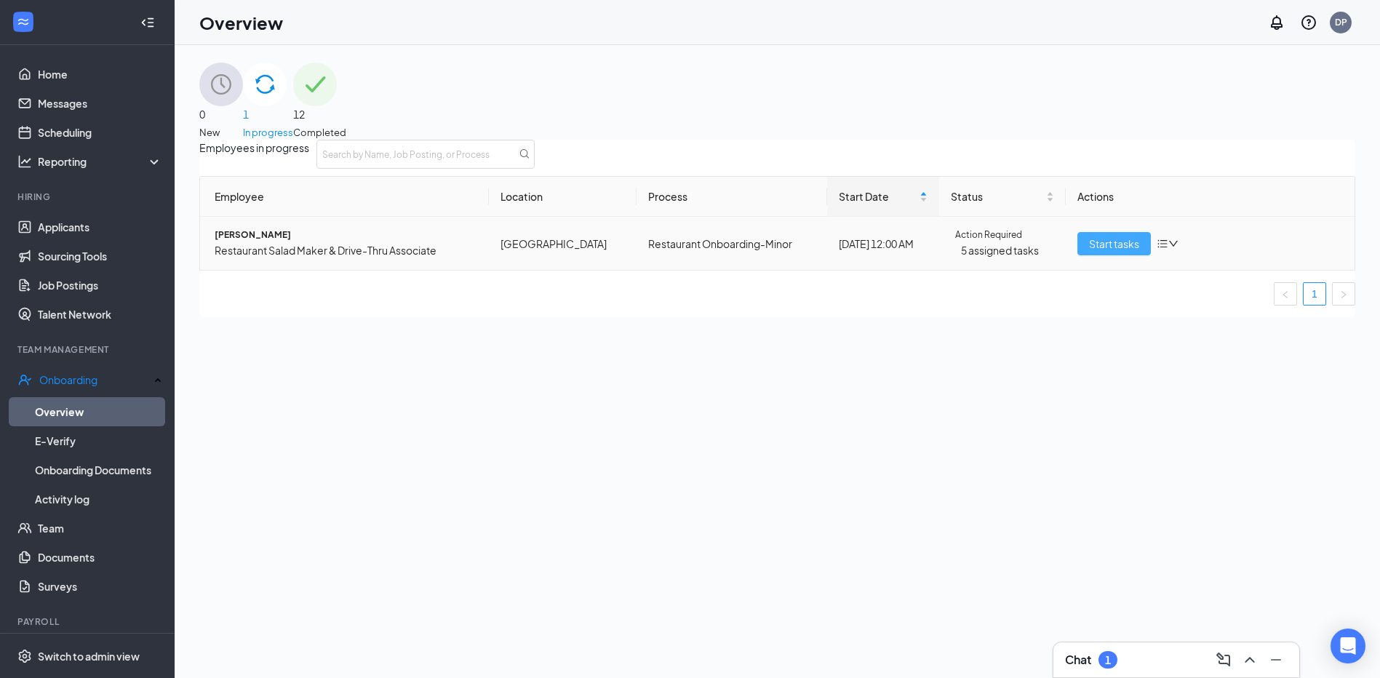
click at [1101, 252] on span "Start tasks" at bounding box center [1114, 244] width 50 height 16
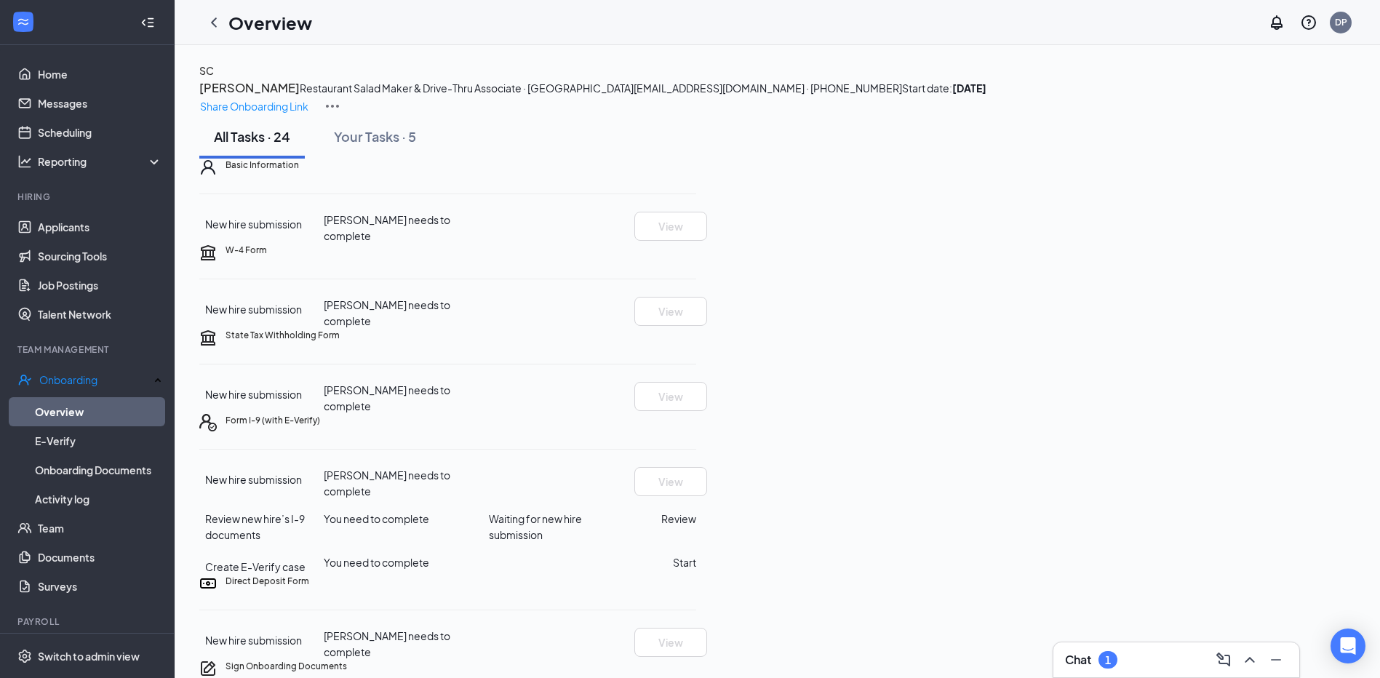
click at [1083, 648] on div "Chat 1" at bounding box center [1176, 659] width 223 height 23
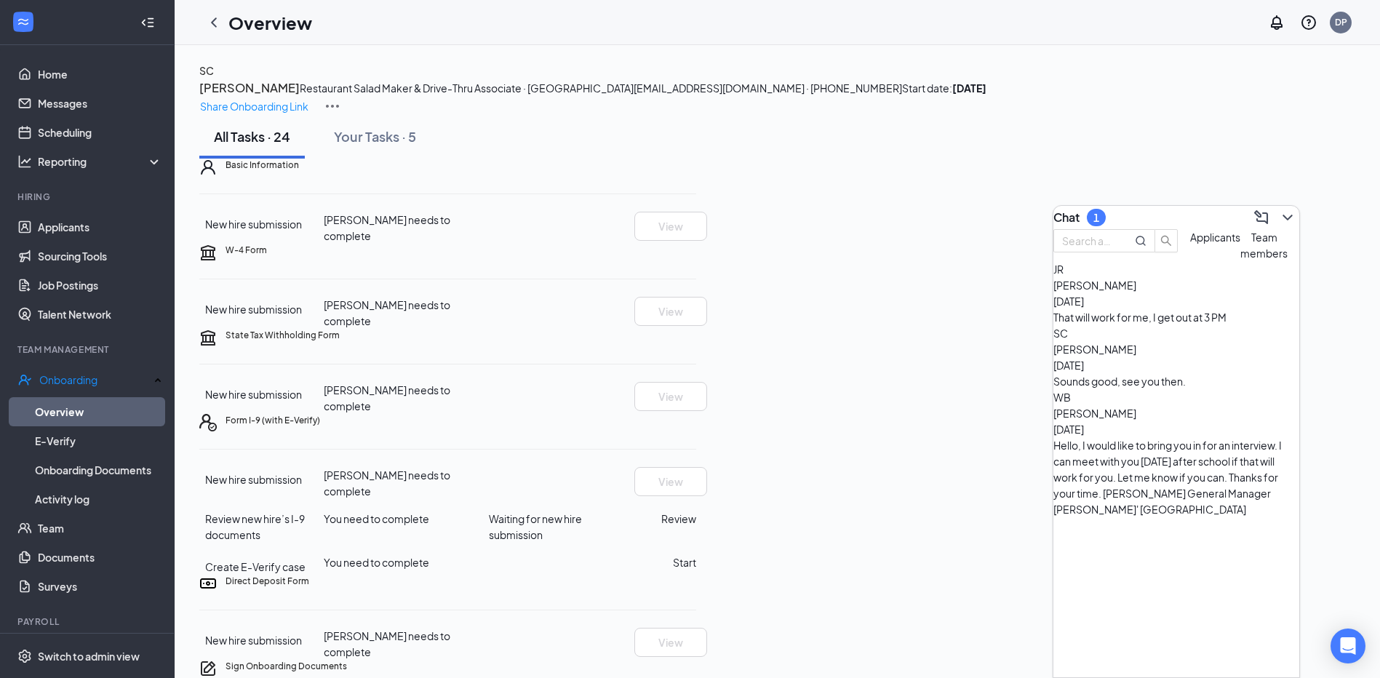
click at [1153, 325] on div "That will work for me, I get out at 3 PM" at bounding box center [1176, 317] width 246 height 16
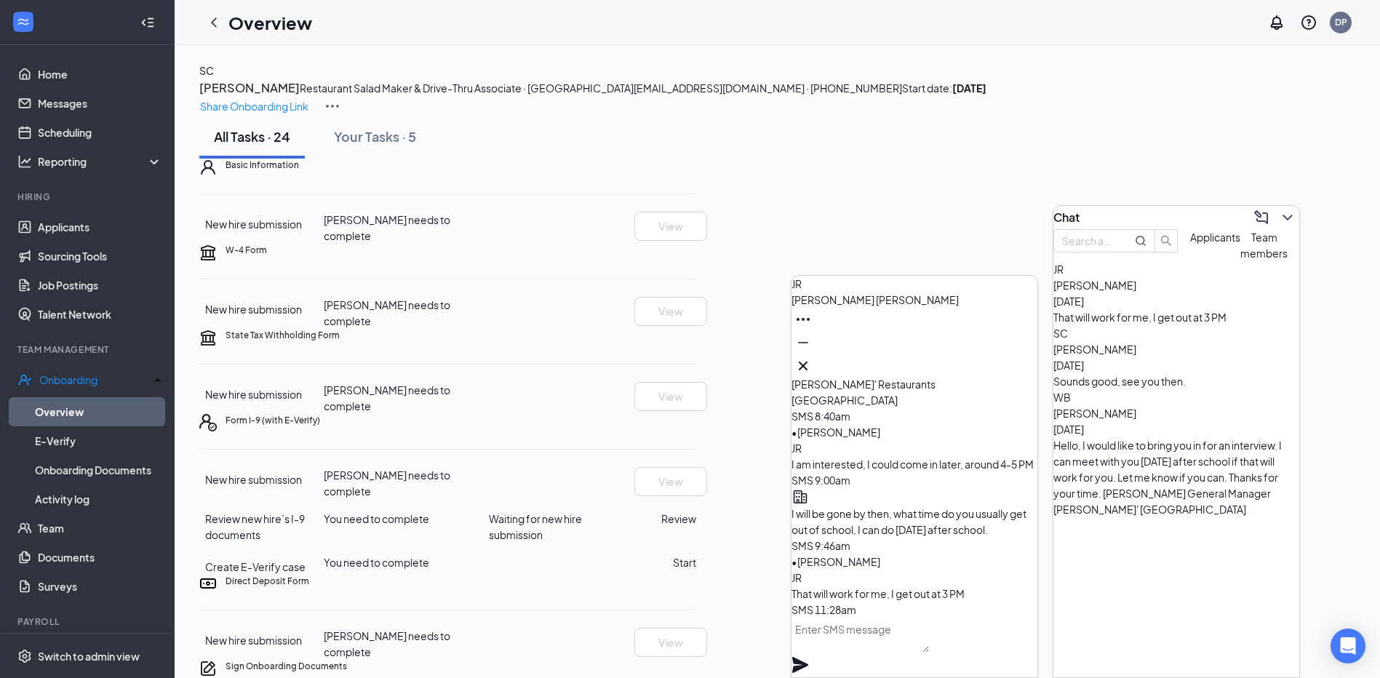
click at [885, 651] on textarea at bounding box center [859, 634] width 137 height 35
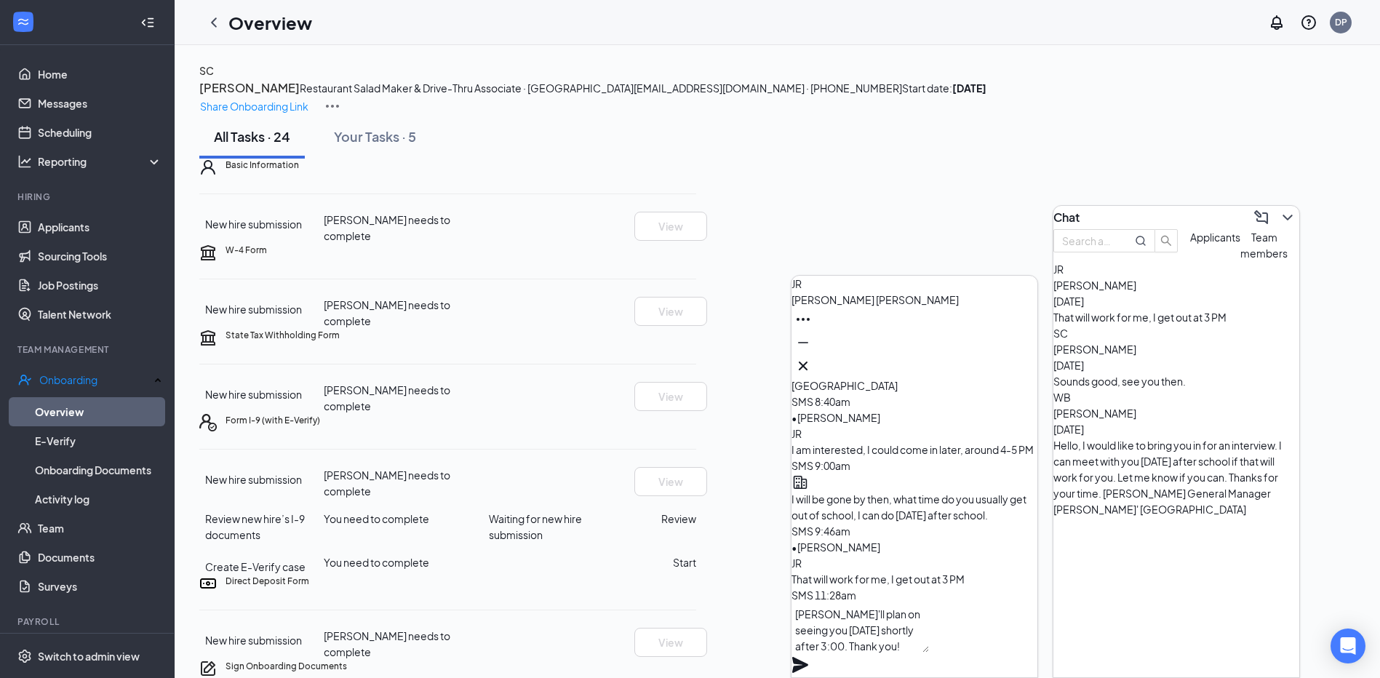
type textarea "[PERSON_NAME]'ll plan on seeing you [DATE] shortly after 3:00. Thank you!"
click at [809, 656] on icon "Plane" at bounding box center [799, 664] width 17 height 17
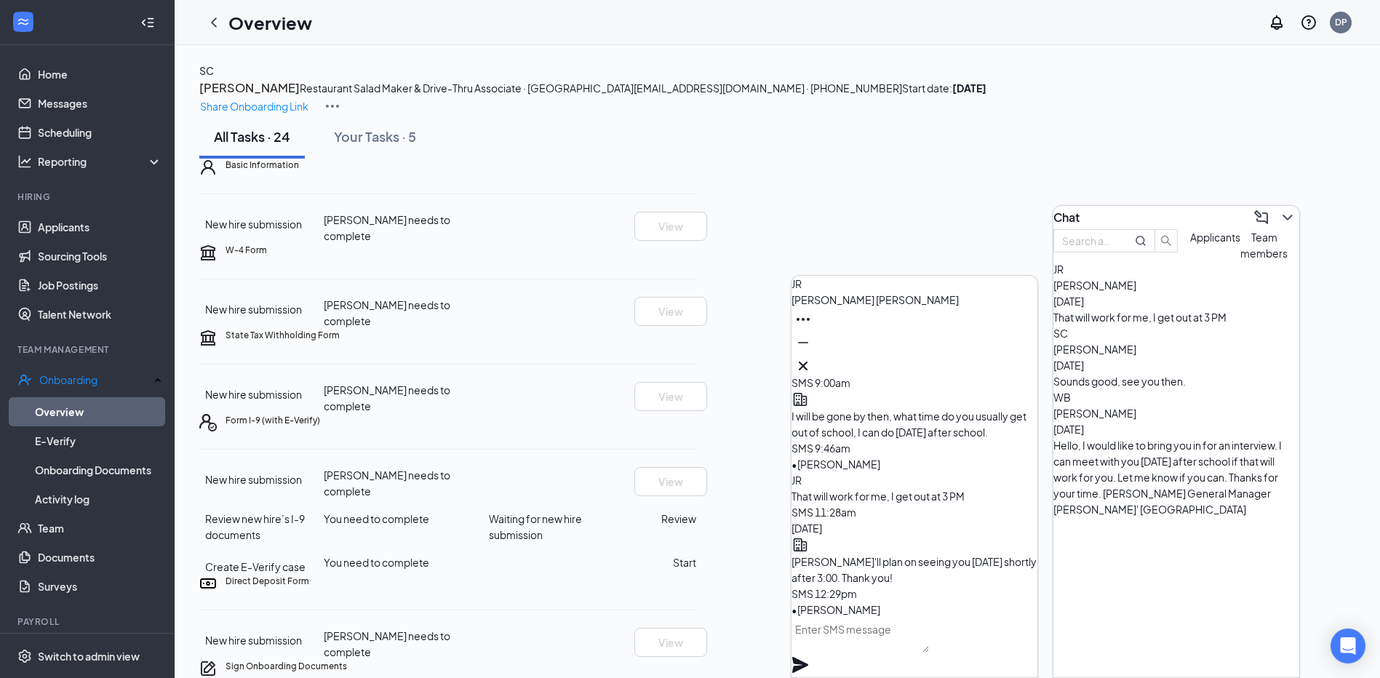
click at [332, 115] on div "SC [PERSON_NAME] Restaurant Salad Maker & Drive-Thru Associate · [GEOGRAPHIC_DA…" at bounding box center [777, 89] width 1156 height 52
click at [213, 20] on icon "ChevronLeft" at bounding box center [213, 22] width 17 height 17
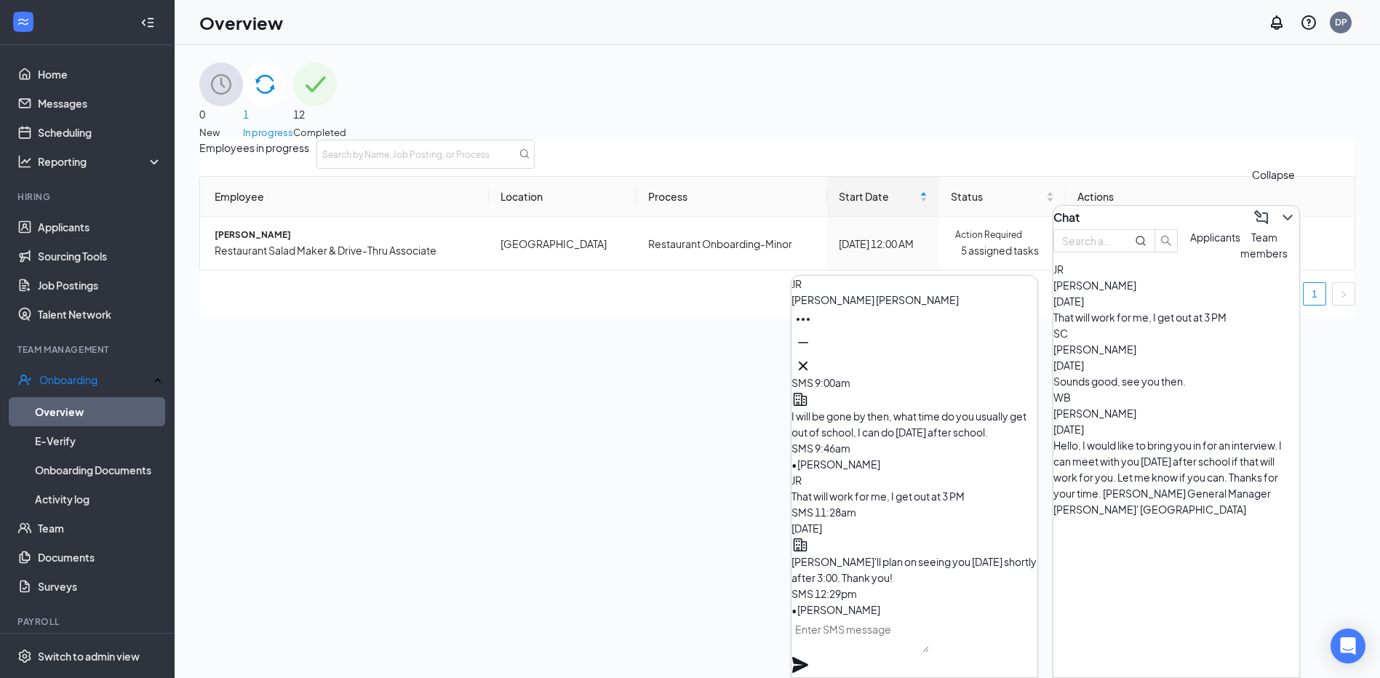
click at [1279, 212] on icon "ChevronDown" at bounding box center [1287, 217] width 17 height 17
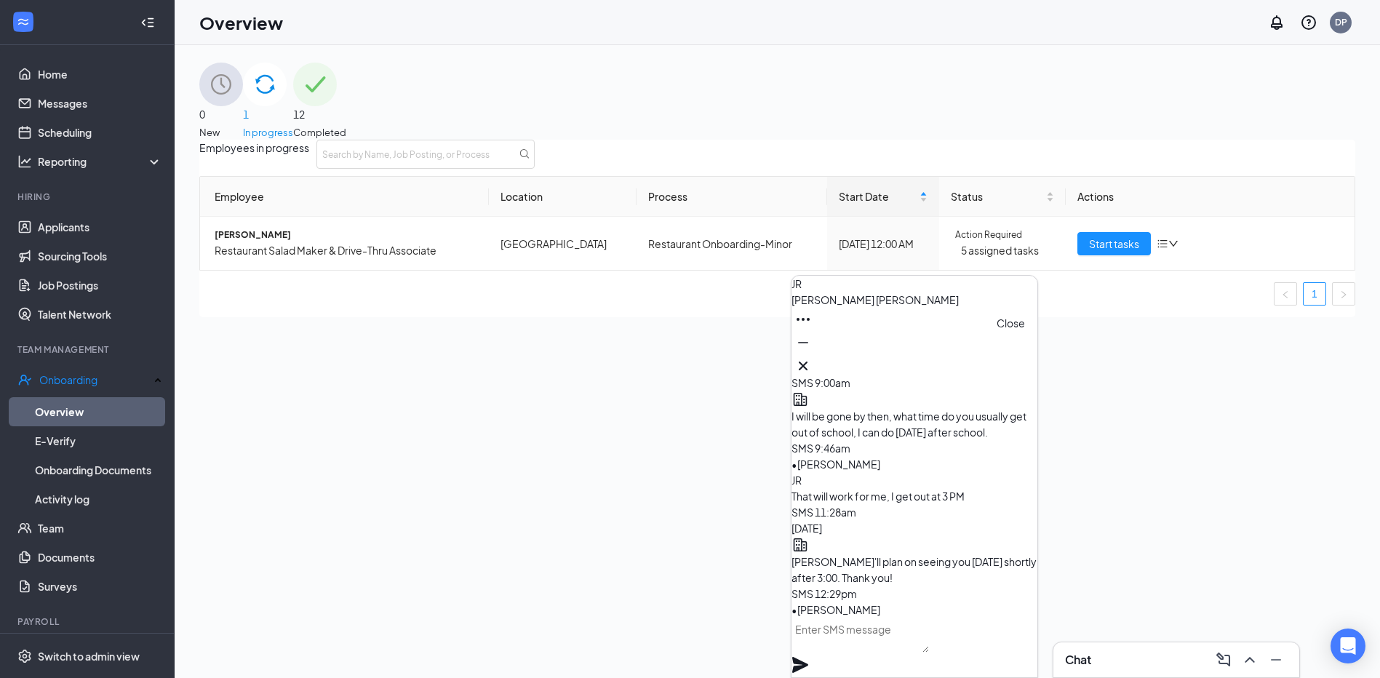
click at [812, 357] on icon "Cross" at bounding box center [802, 365] width 17 height 17
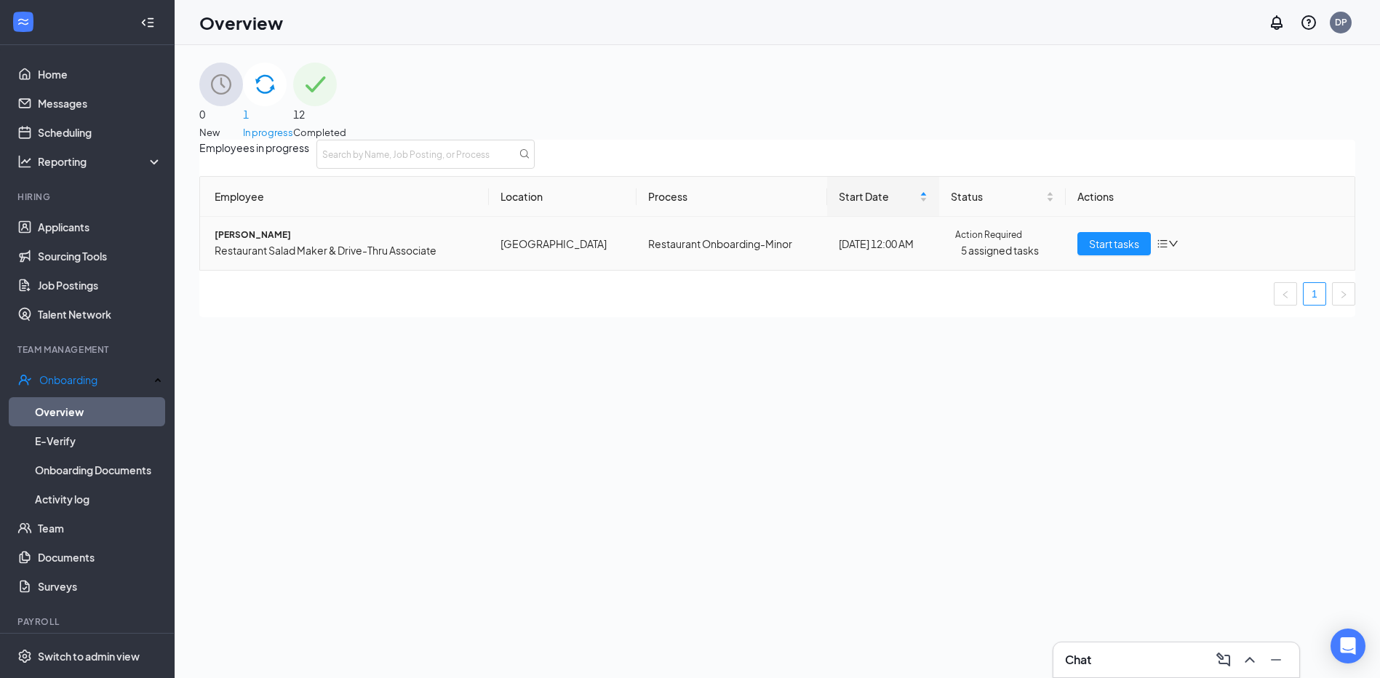
click at [264, 242] on span "[PERSON_NAME]" at bounding box center [346, 235] width 263 height 14
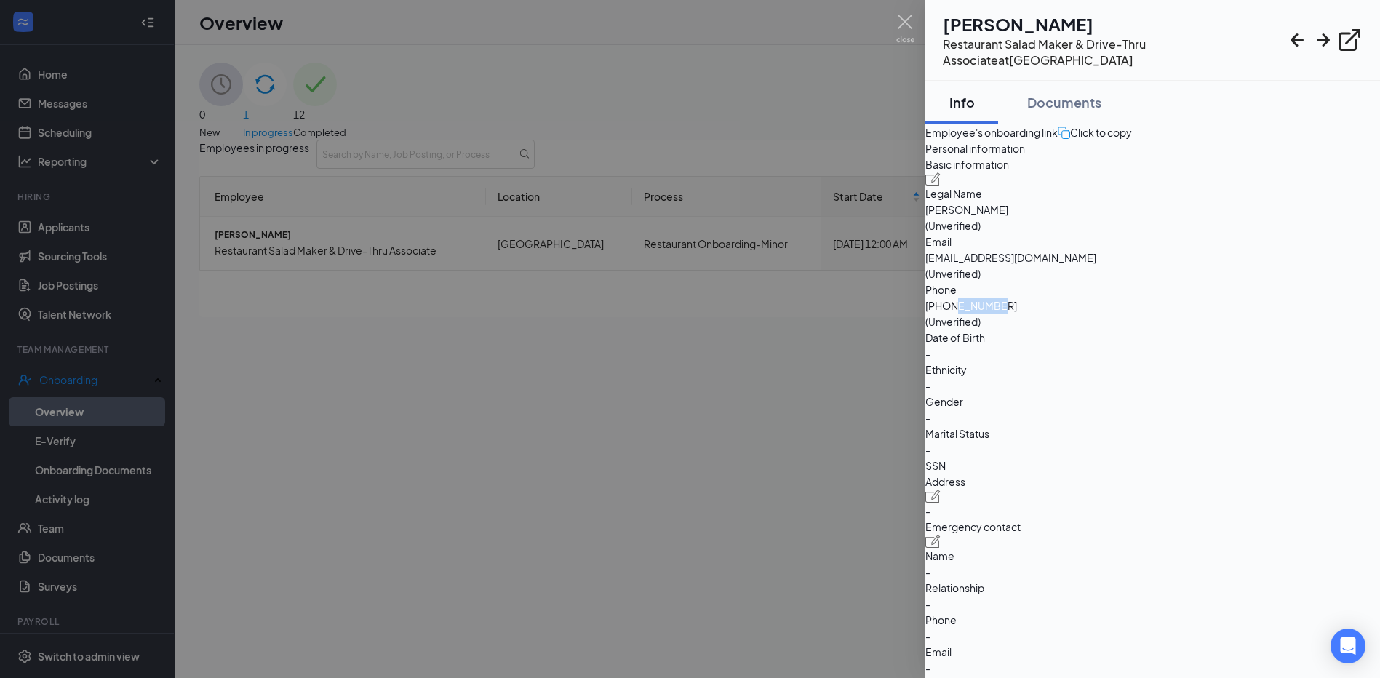
drag, startPoint x: 1199, startPoint y: 334, endPoint x: 1159, endPoint y: 332, distance: 40.1
click at [1159, 313] on span "[PHONE_NUMBER]" at bounding box center [1152, 305] width 455 height 16
drag, startPoint x: 1159, startPoint y: 332, endPoint x: 1173, endPoint y: 331, distance: 13.8
copy span "9807900"
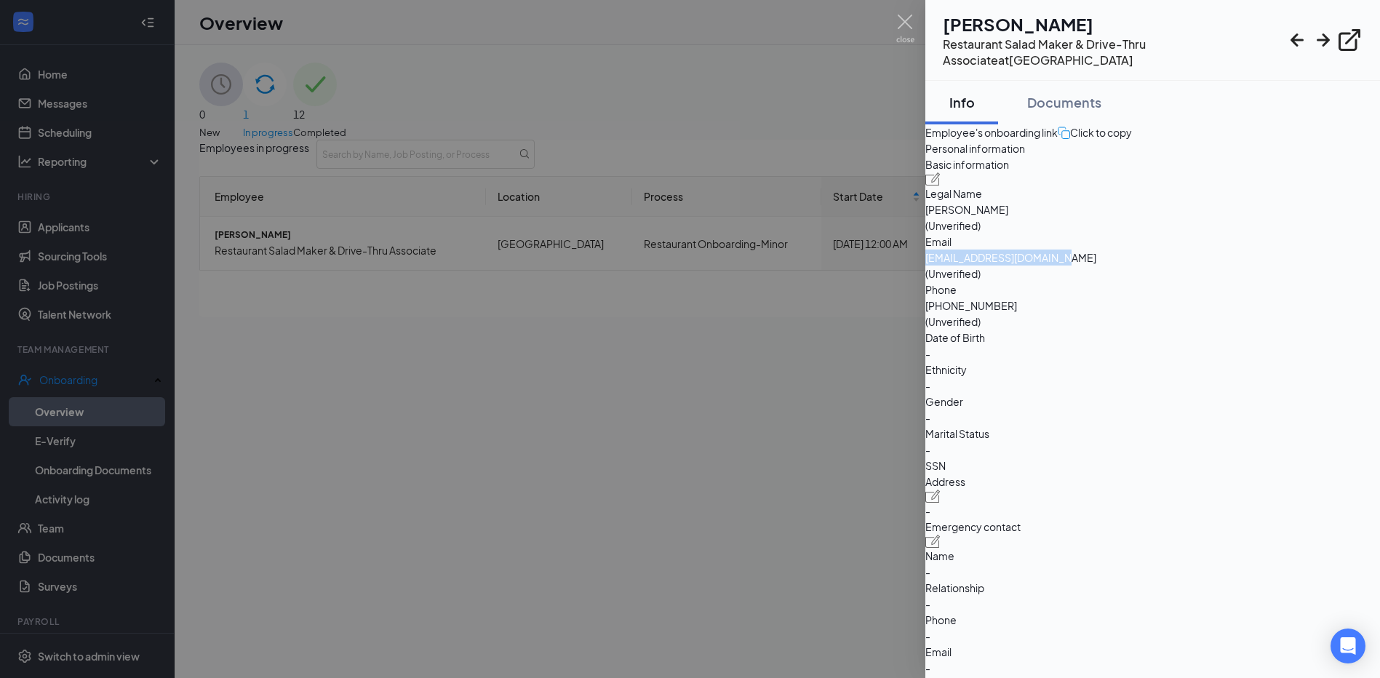
drag, startPoint x: 1128, startPoint y: 310, endPoint x: 1262, endPoint y: 303, distance: 134.0
click at [1262, 265] on span "[EMAIL_ADDRESS][DOMAIN_NAME]" at bounding box center [1152, 257] width 455 height 16
drag, startPoint x: 1262, startPoint y: 303, endPoint x: 1238, endPoint y: 305, distance: 24.1
copy span "[EMAIL_ADDRESS][DOMAIN_NAME]"
